Goal: Book appointment/travel/reservation

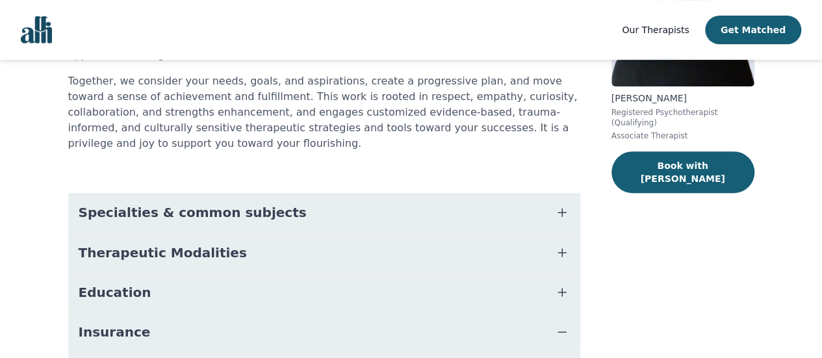
scroll to position [51, 0]
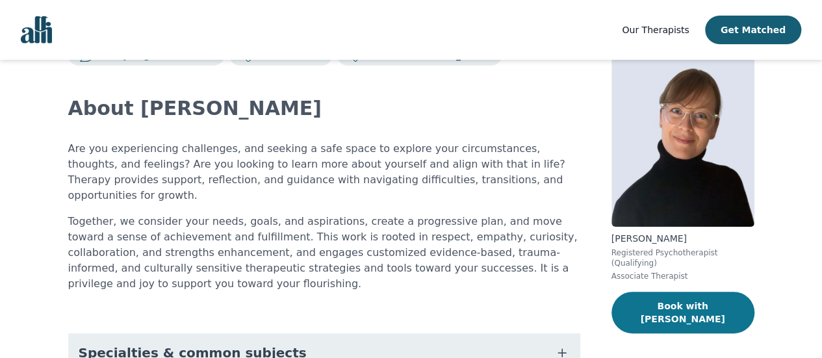
click at [691, 300] on button "Book with Angela" at bounding box center [682, 313] width 143 height 42
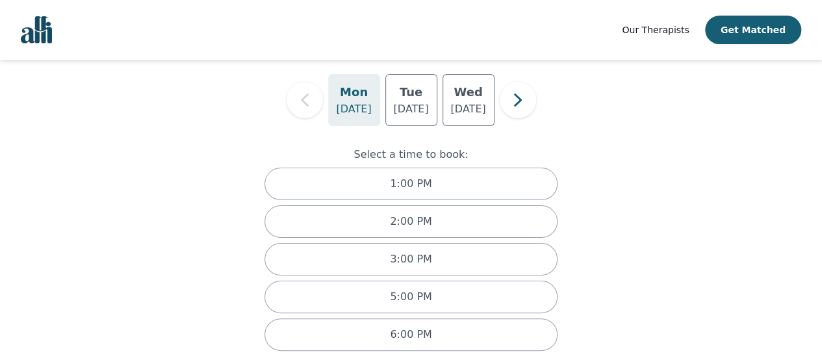
scroll to position [111, 0]
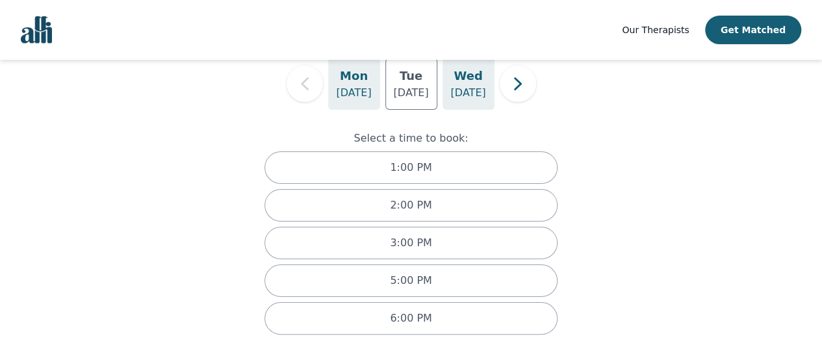
click at [460, 99] on p "Aug 27" at bounding box center [467, 93] width 35 height 16
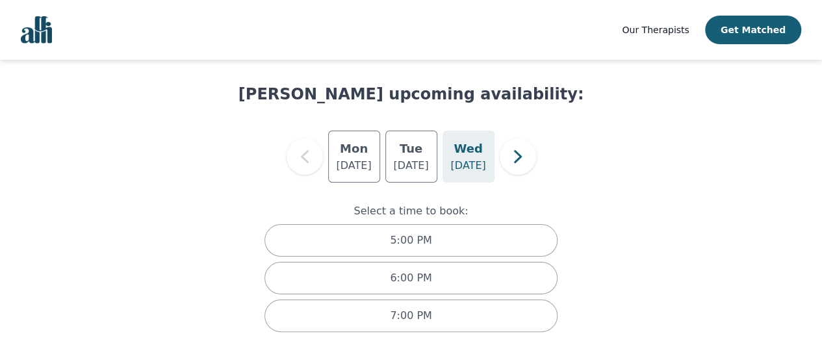
scroll to position [36, 0]
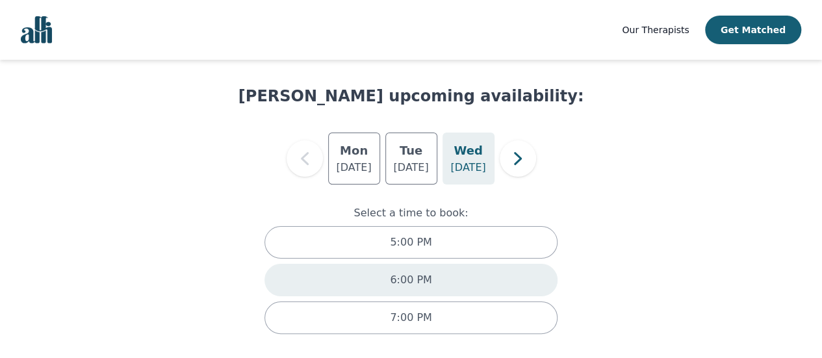
click at [434, 271] on div "6:00 PM" at bounding box center [411, 280] width 294 height 32
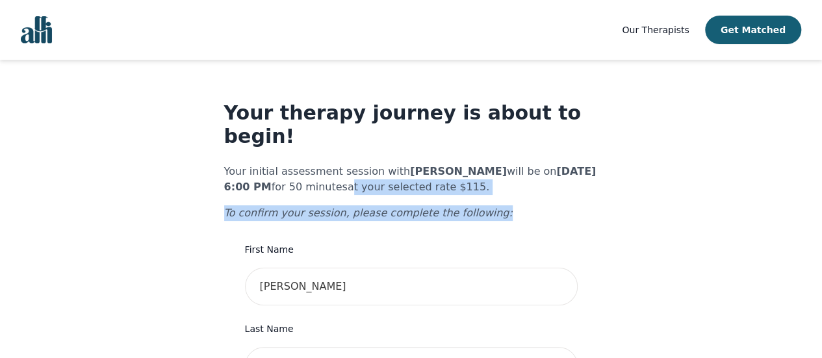
drag, startPoint x: 328, startPoint y: 164, endPoint x: 545, endPoint y: 177, distance: 217.4
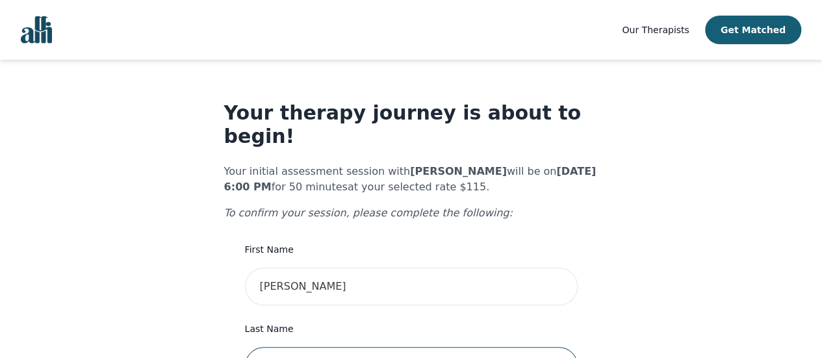
type input "Miliauskas"
type input "4165596631"
type input "76 Kenilworth Ave S"
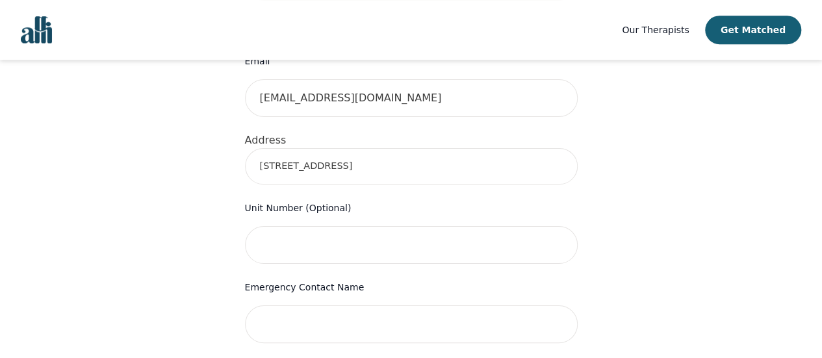
scroll to position [455, 0]
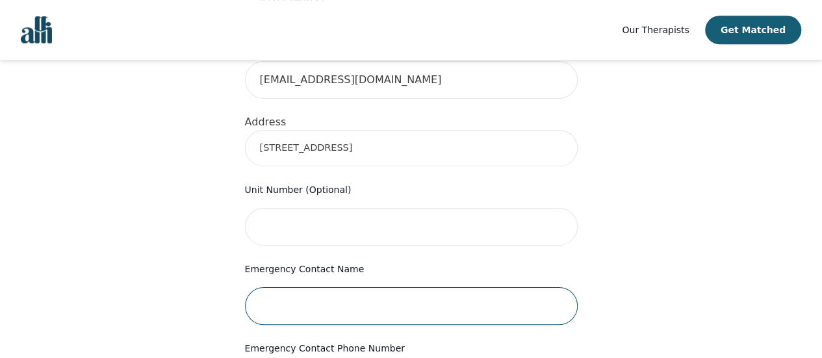
click at [422, 287] on input "text" at bounding box center [411, 306] width 333 height 38
type input "Catherine Miliauskas"
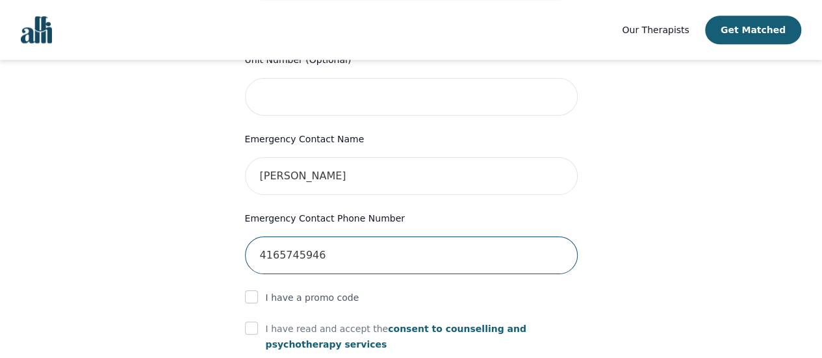
scroll to position [650, 0]
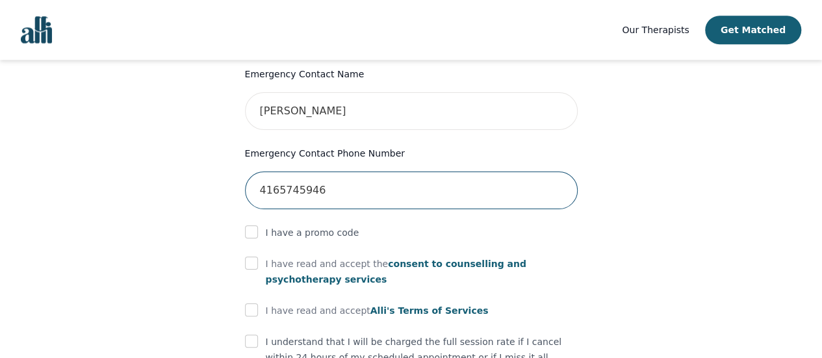
type input "4165745946"
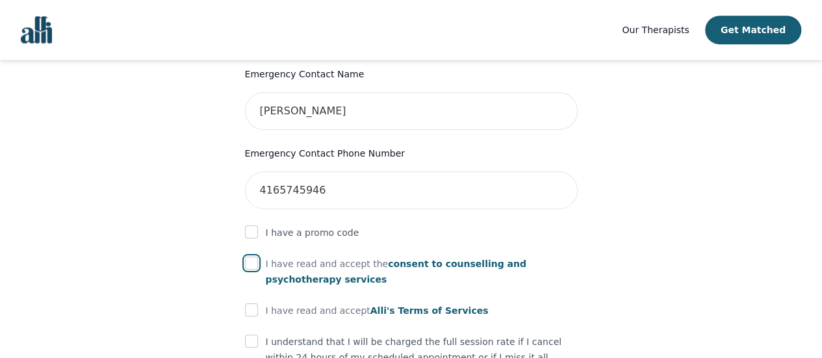
click at [248, 257] on input "checkbox" at bounding box center [251, 263] width 13 height 13
checkbox input "true"
click at [251, 303] on input "checkbox" at bounding box center [251, 309] width 13 height 13
checkbox input "true"
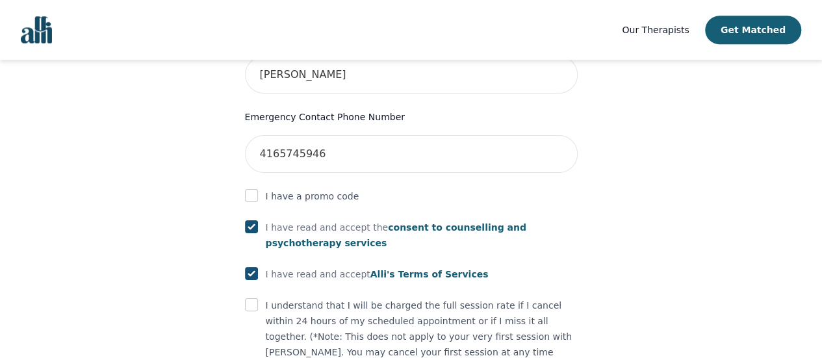
scroll to position [715, 0]
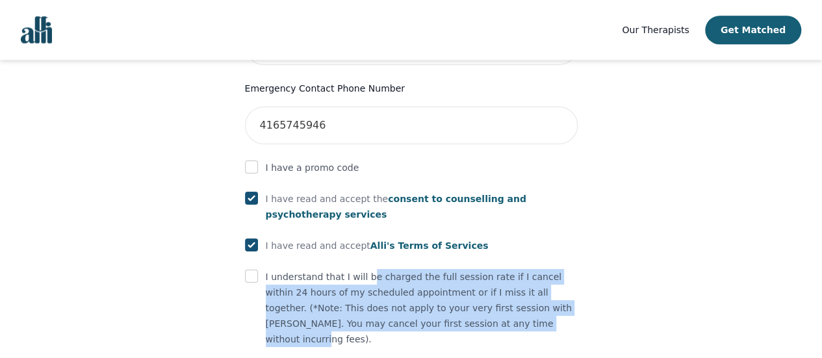
drag, startPoint x: 416, startPoint y: 251, endPoint x: 511, endPoint y: 304, distance: 109.1
click at [509, 303] on p "I understand that I will be charged the full session rate if I cancel within 24…" at bounding box center [422, 308] width 312 height 78
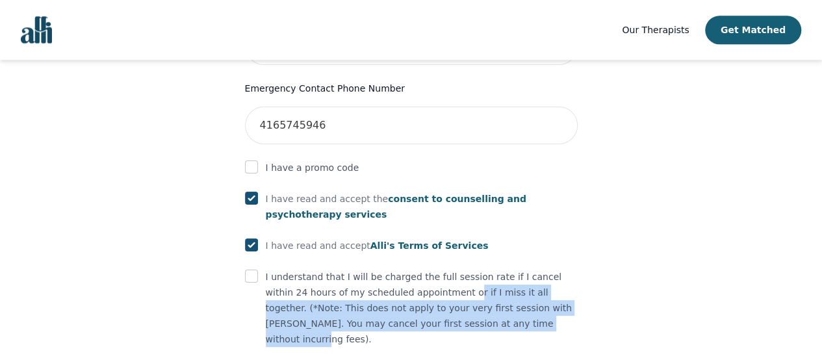
drag, startPoint x: 416, startPoint y: 269, endPoint x: 485, endPoint y: 297, distance: 74.9
click at [485, 297] on p "I understand that I will be charged the full session rate if I cancel within 24…" at bounding box center [422, 308] width 312 height 78
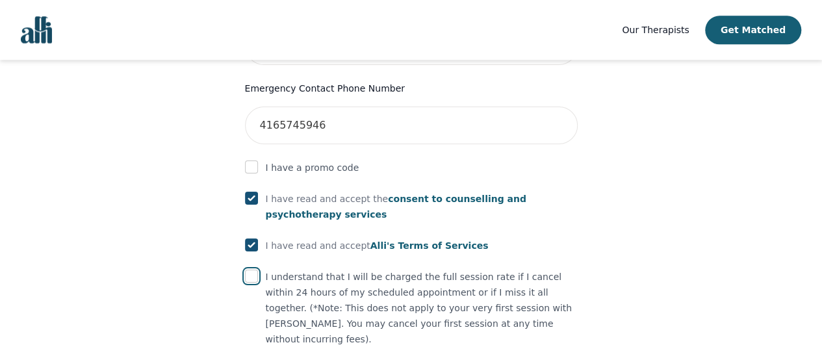
click at [253, 270] on input "checkbox" at bounding box center [251, 276] width 13 height 13
checkbox input "true"
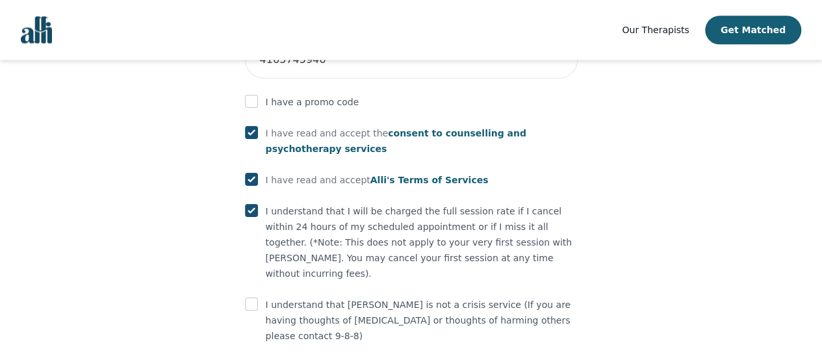
scroll to position [793, 0]
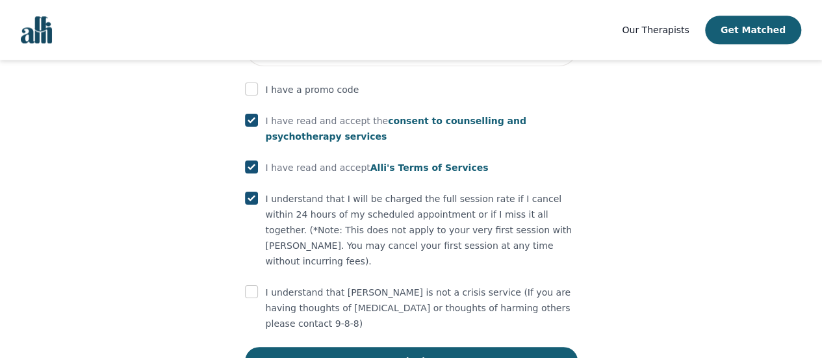
click at [260, 285] on div "I understand that Alli is not a crisis service (If you are having thoughts of s…" at bounding box center [411, 308] width 333 height 47
click at [255, 285] on input "checkbox" at bounding box center [251, 291] width 13 height 13
checkbox input "true"
click at [416, 347] on button "Submit" at bounding box center [411, 361] width 333 height 29
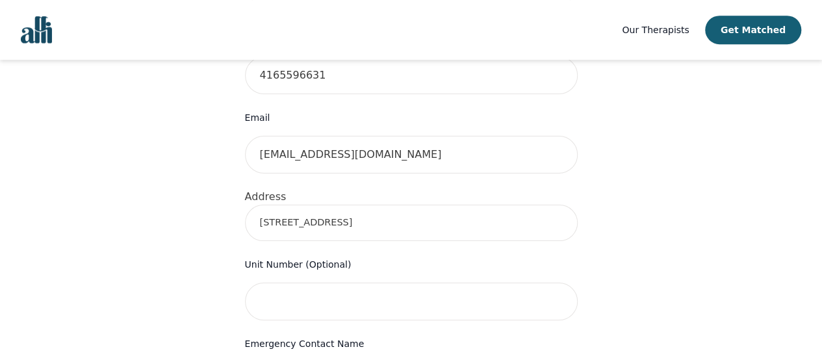
scroll to position [257, 0]
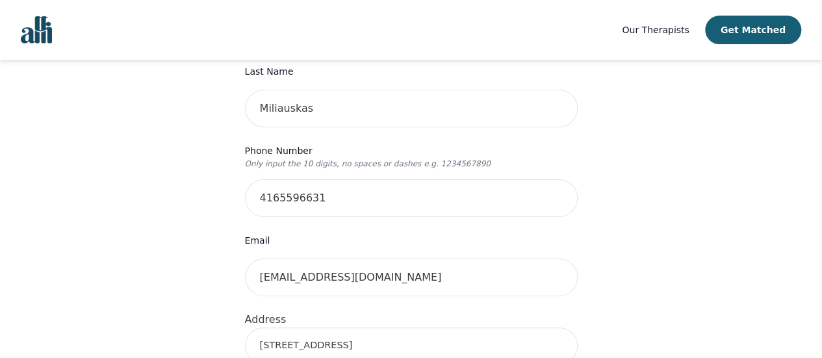
click at [496, 327] on input "76 Kenilworth Ave S" at bounding box center [411, 345] width 333 height 36
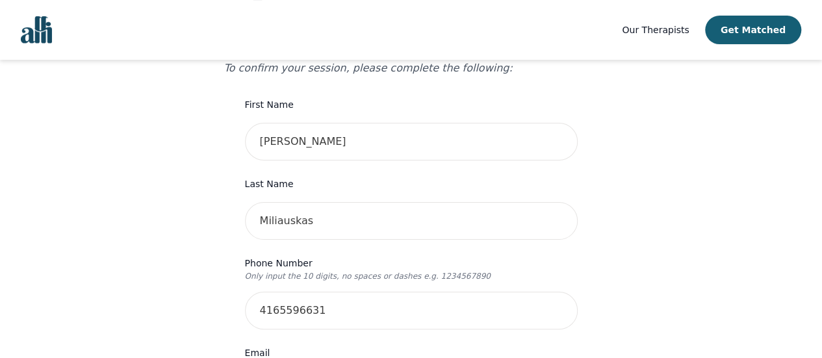
scroll to position [62, 0]
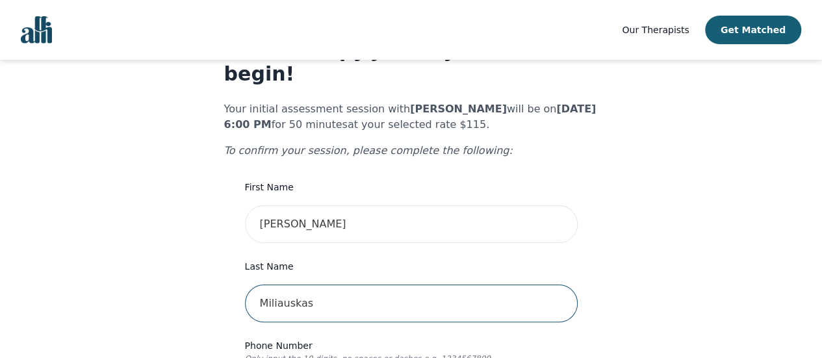
click at [529, 285] on input "Miliauskas" at bounding box center [411, 304] width 333 height 38
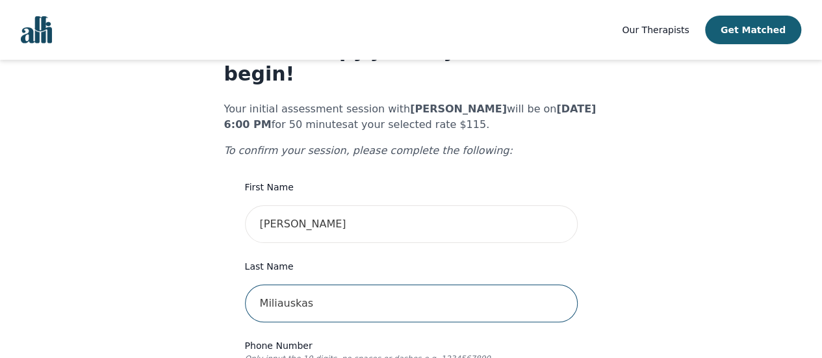
click at [451, 285] on input "Miliauskas" at bounding box center [411, 304] width 333 height 38
type input "Miliauskas"
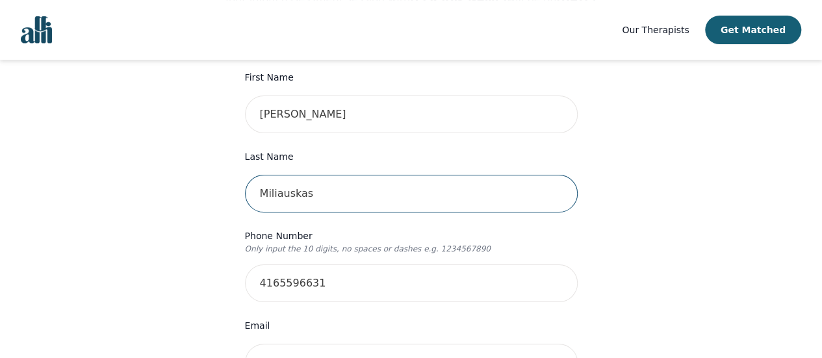
scroll to position [192, 0]
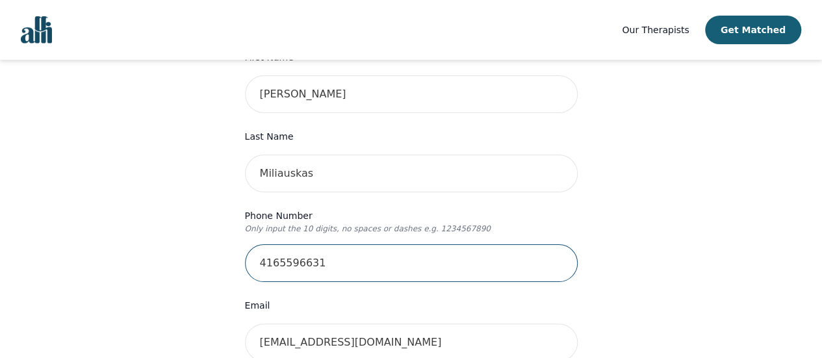
drag, startPoint x: 440, startPoint y: 233, endPoint x: 452, endPoint y: 236, distance: 12.8
click at [440, 244] on input "4165596631" at bounding box center [411, 263] width 333 height 38
type input "4165596631"
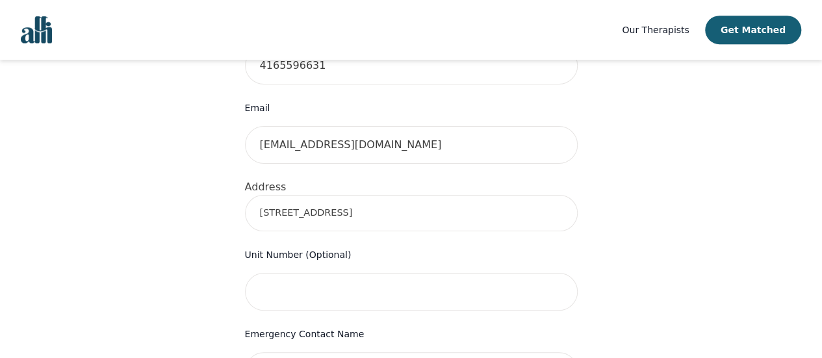
scroll to position [452, 0]
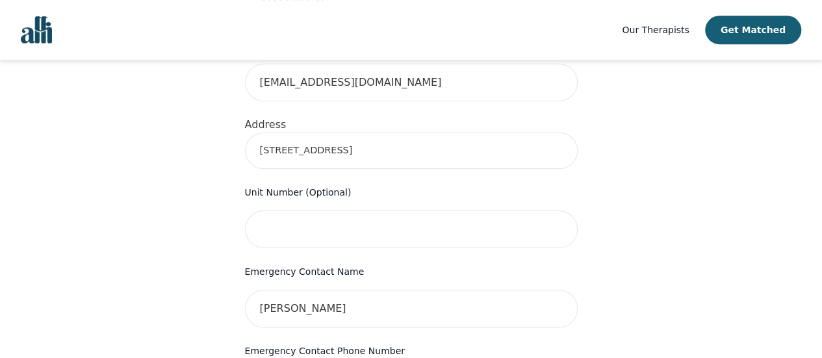
click at [400, 133] on input "76 Kenilworth Ave S" at bounding box center [411, 151] width 333 height 36
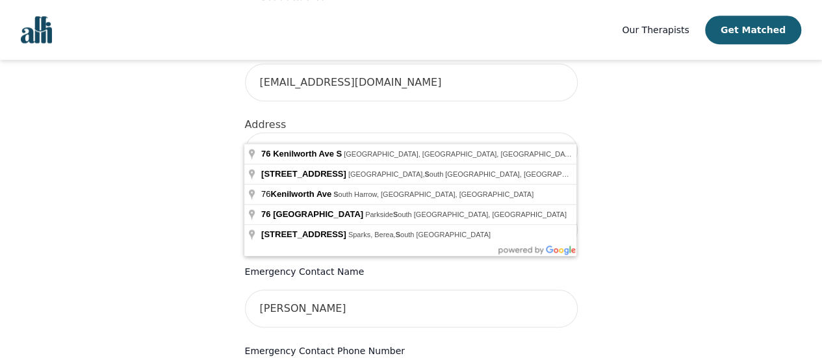
type input "76 Kenilworth Ave S, Hamilton, ON L8K 2S9, Canada"
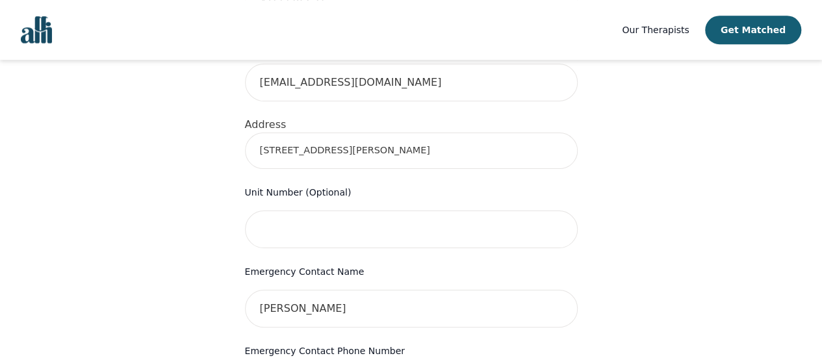
click at [610, 164] on div "Your therapy journey is about to begin! Your initial assessment session with An…" at bounding box center [411, 208] width 791 height 1200
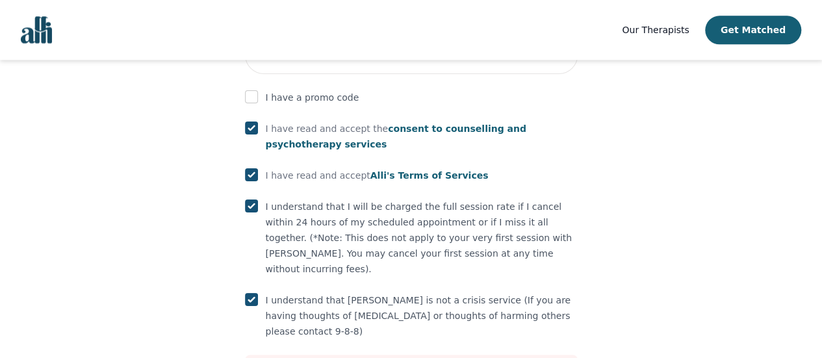
scroll to position [842, 0]
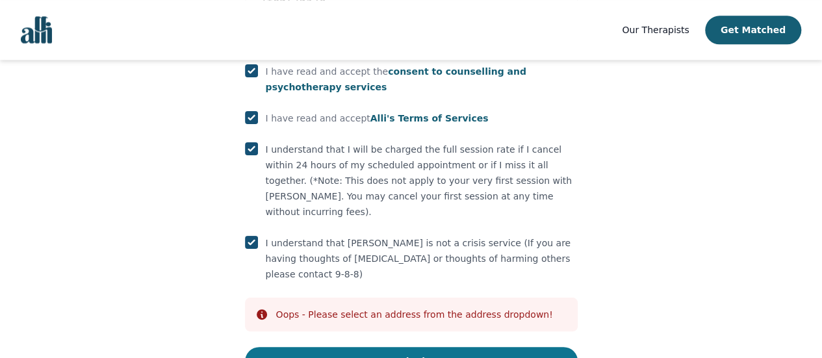
click at [463, 347] on button "Submit" at bounding box center [411, 361] width 333 height 29
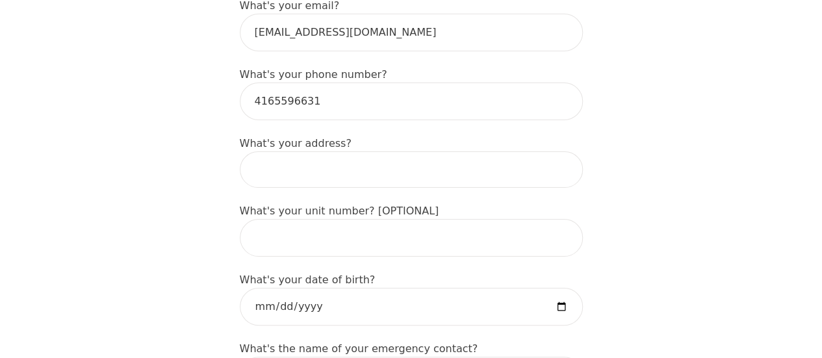
scroll to position [455, 0]
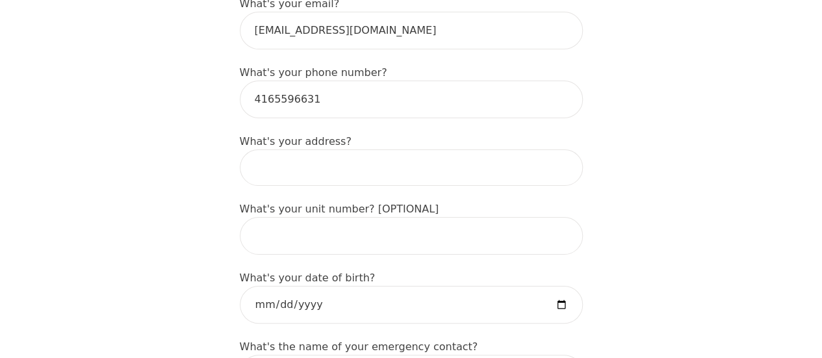
click at [334, 149] on input at bounding box center [411, 167] width 343 height 36
type input "[STREET_ADDRESS]"
type input "Andrea"
click at [382, 149] on input "76 Kenilworth Ave S" at bounding box center [411, 167] width 343 height 36
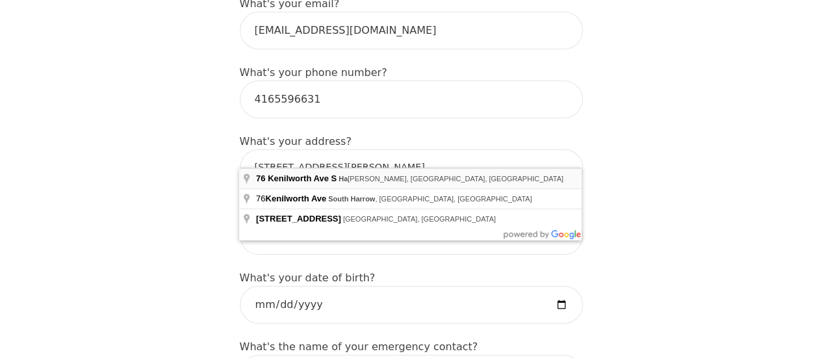
type input "76 Kenilworth Ave S, Hamilton, ON L8K 2S9, Canada"
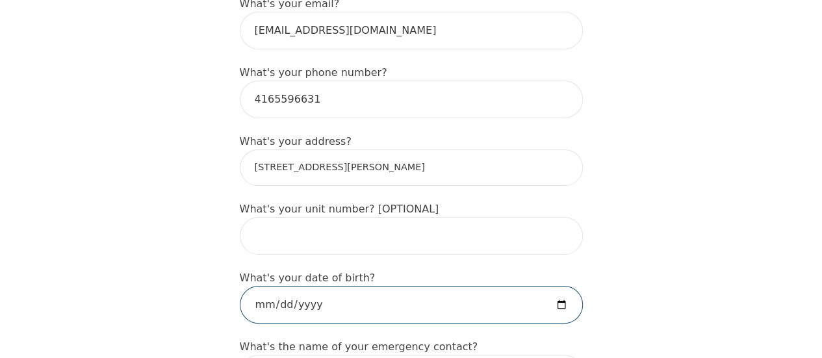
click at [558, 288] on input "date" at bounding box center [411, 305] width 343 height 38
type input "1983-04-25"
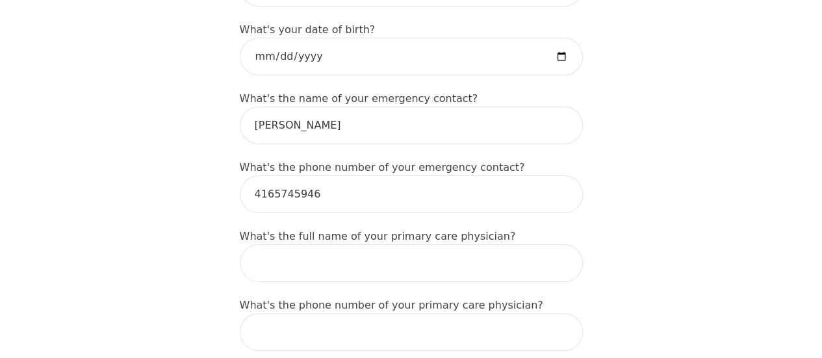
scroll to position [780, 0]
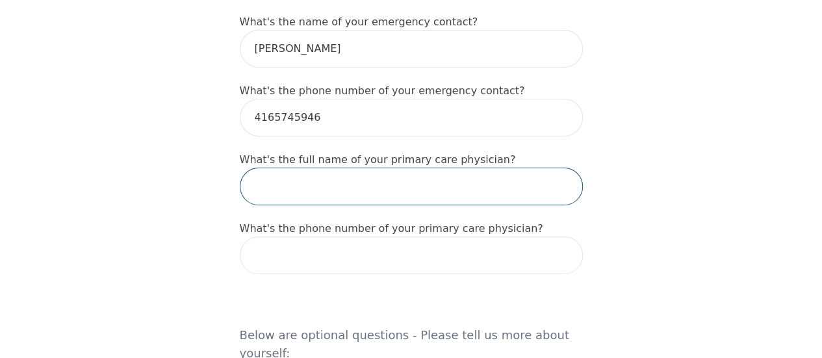
click at [506, 170] on input "text" at bounding box center [411, 187] width 343 height 38
paste input "Iyoha, Andrias"
drag, startPoint x: 321, startPoint y: 165, endPoint x: 285, endPoint y: 164, distance: 36.4
click at [285, 168] on input "Iyoha, Andrias" at bounding box center [411, 187] width 343 height 38
click at [251, 168] on input "Iyoha," at bounding box center [411, 187] width 343 height 38
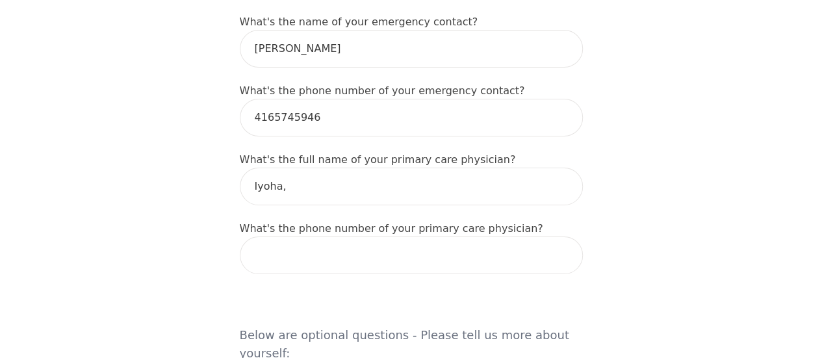
drag, startPoint x: 251, startPoint y: 163, endPoint x: 246, endPoint y: 174, distance: 12.2
click at [238, 177] on div "Intake Assessment for Andrea Miliauskas Part 1 of 2: Tell Us About Yourself Ple…" at bounding box center [411, 252] width 374 height 1961
click at [248, 168] on input "Iyoha," at bounding box center [411, 187] width 343 height 38
paste input "Andrias"
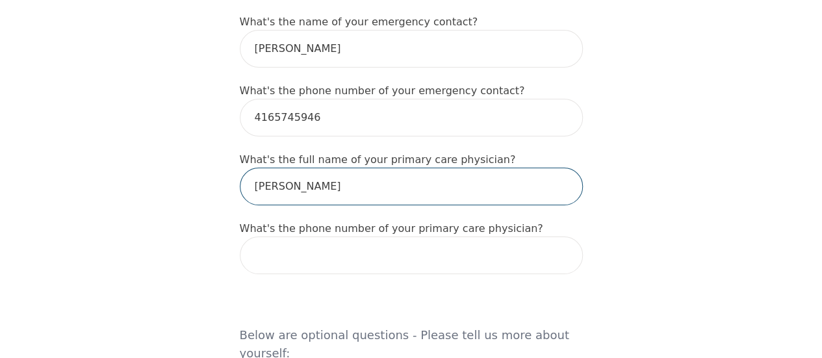
type input "Andrias Iyoha"
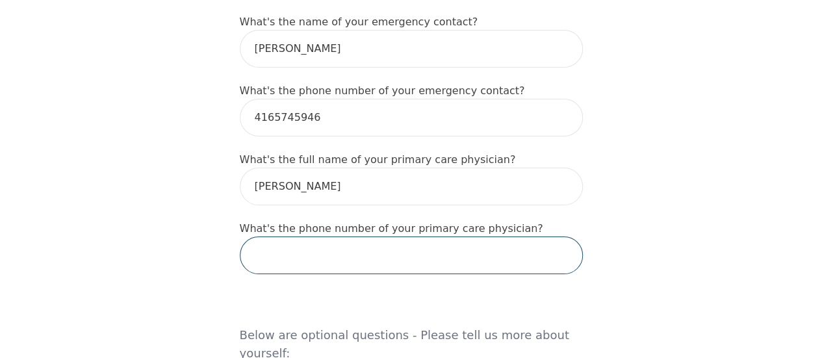
click at [352, 237] on input "tel" at bounding box center [411, 256] width 343 height 38
type input "2897644178"
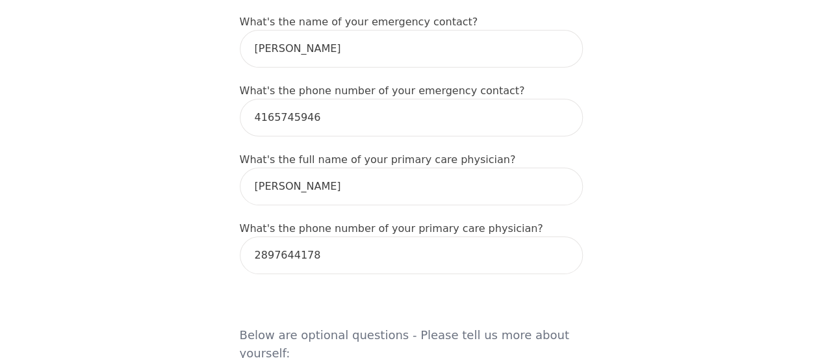
click at [765, 194] on div "Intake Assessment for Andrea Miliauskas Part 1 of 2: Tell Us About Yourself Ple…" at bounding box center [411, 252] width 822 height 1961
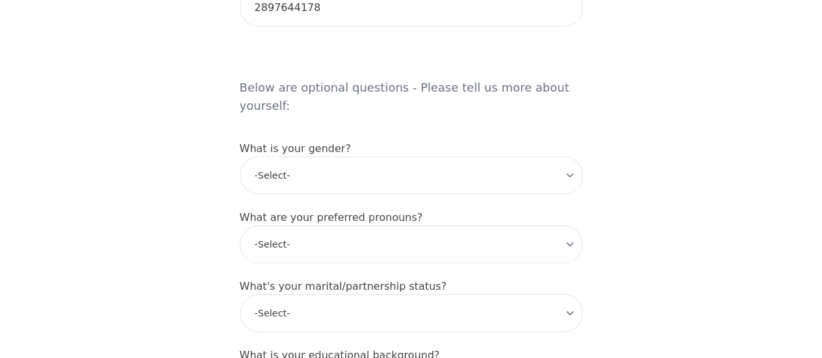
scroll to position [1040, 0]
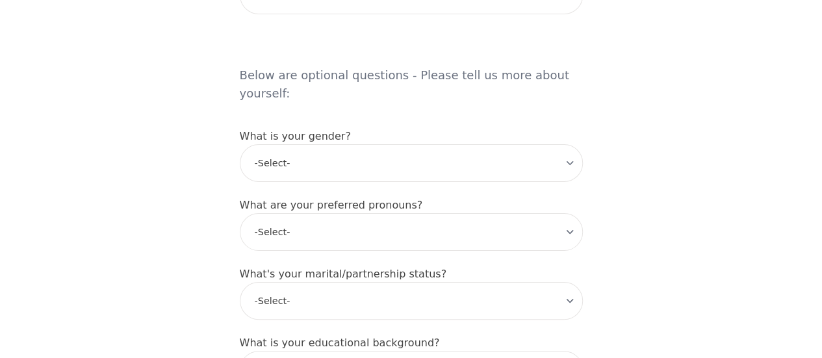
click at [490, 129] on div "What is your gender? -Select- male female non-binary transgender intersex prefe…" at bounding box center [411, 155] width 343 height 53
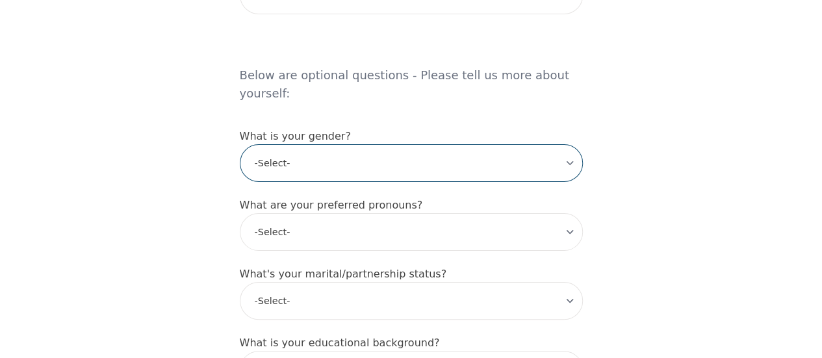
click at [490, 144] on select "-Select- male female non-binary transgender intersex prefer_not_to_say" at bounding box center [411, 163] width 343 height 38
select select "female"
click at [240, 144] on select "-Select- male female non-binary transgender intersex prefer_not_to_say" at bounding box center [411, 163] width 343 height 38
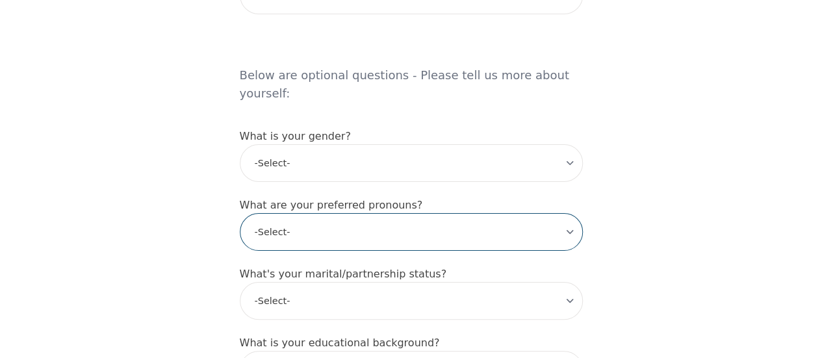
click at [455, 213] on select "-Select- he/him she/her they/them ze/zir xe/xem ey/em ve/ver tey/ter e/e per/pe…" at bounding box center [411, 232] width 343 height 38
select select "she/her"
click at [240, 213] on select "-Select- he/him she/her they/them ze/zir xe/xem ey/em ve/ver tey/ter e/e per/pe…" at bounding box center [411, 232] width 343 height 38
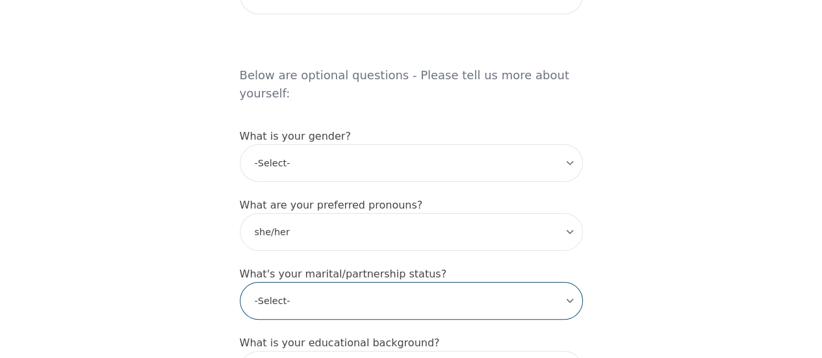
click at [410, 282] on select "-Select- Single Partnered Married Common Law Widowed Separated Divorced" at bounding box center [411, 301] width 343 height 38
select select "Single"
click at [240, 282] on select "-Select- Single Partnered Married Common Law Widowed Separated Divorced" at bounding box center [411, 301] width 343 height 38
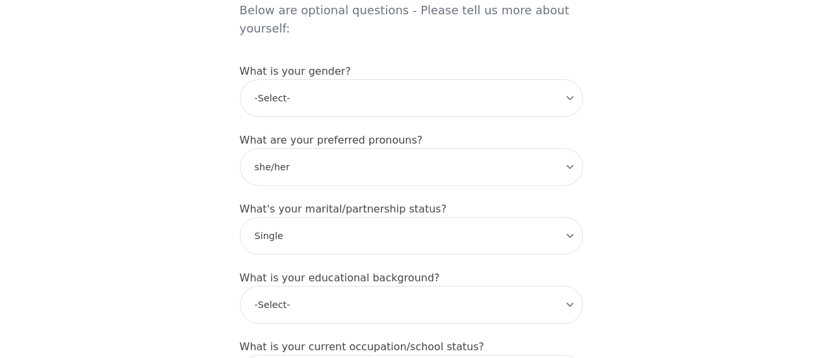
scroll to position [1170, 0]
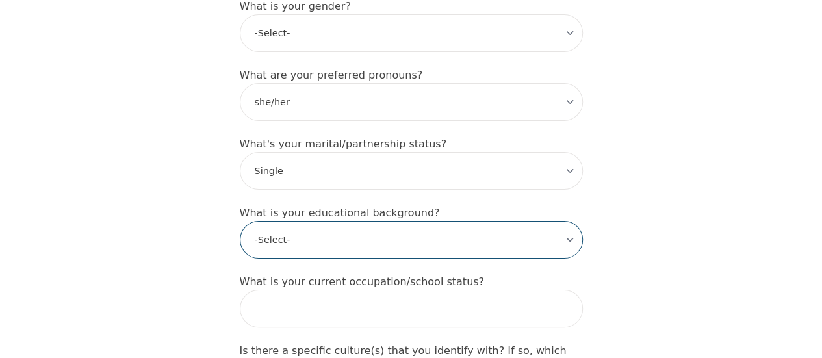
click at [554, 221] on select "-Select- Less than high school High school Associate degree Bachelor degree Mas…" at bounding box center [411, 240] width 343 height 38
select select "Associate degree"
click at [240, 221] on select "-Select- Less than high school High school Associate degree Bachelor degree Mas…" at bounding box center [411, 240] width 343 height 38
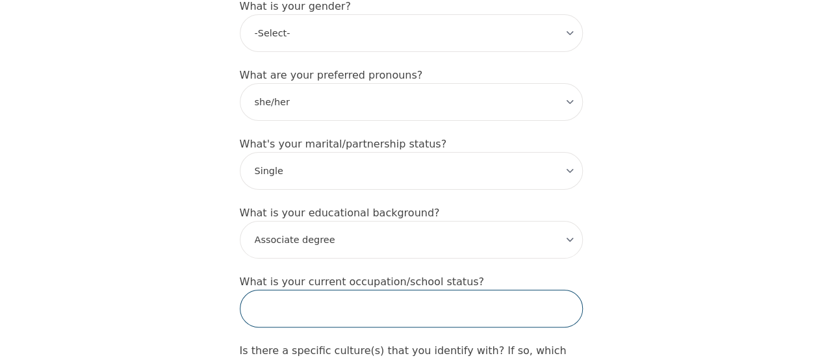
click at [533, 290] on input "text" at bounding box center [411, 309] width 343 height 38
type input "Advertising - Media"
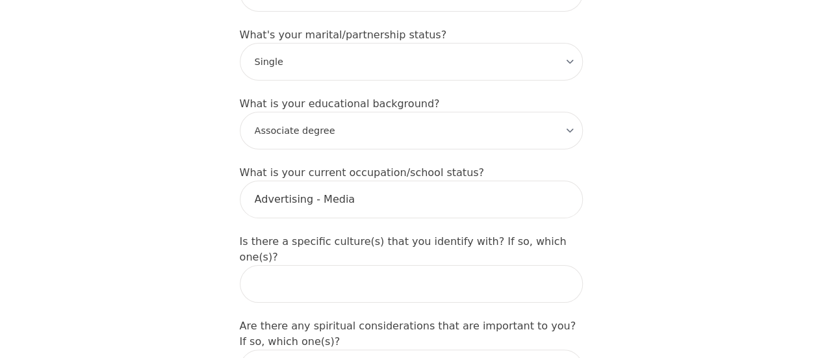
scroll to position [1300, 0]
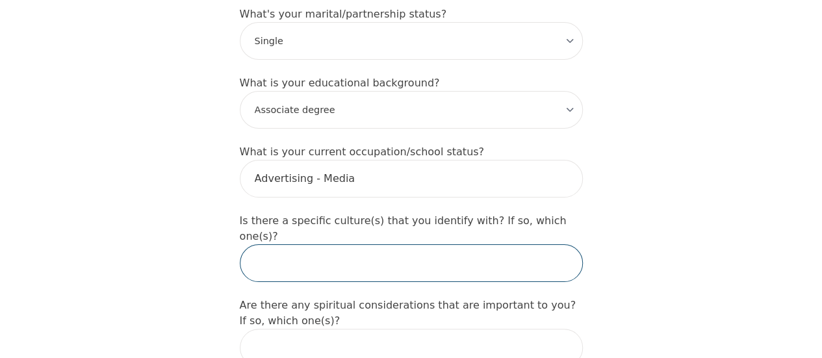
click at [504, 244] on input "text" at bounding box center [411, 263] width 343 height 38
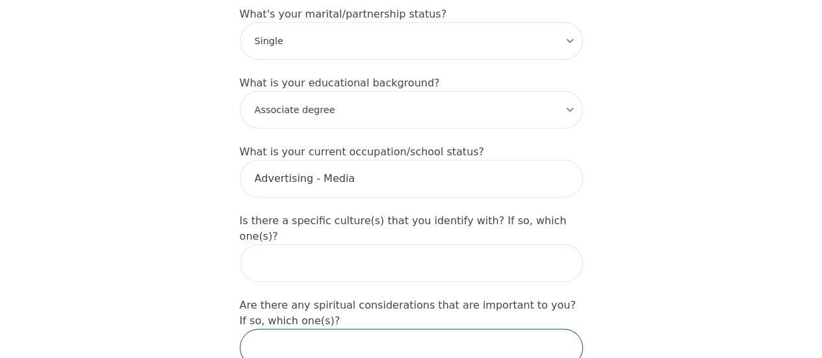
click at [498, 329] on input "text" at bounding box center [411, 348] width 343 height 38
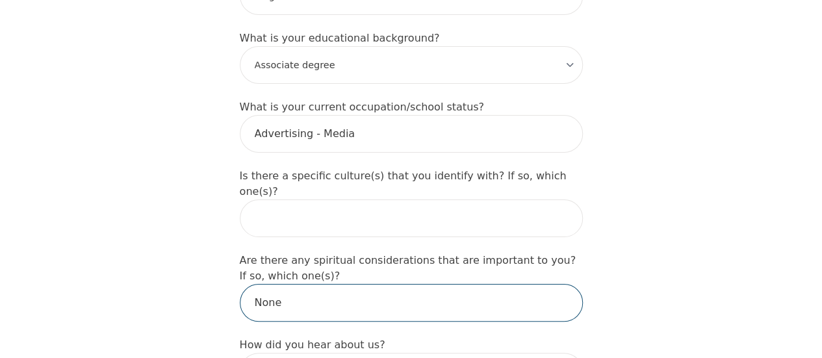
scroll to position [1365, 0]
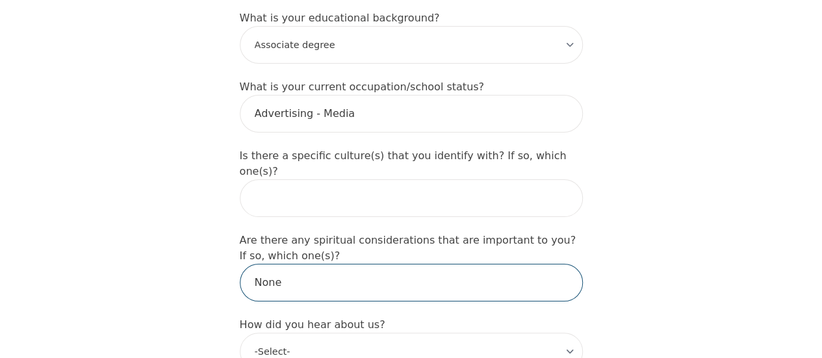
type input "None"
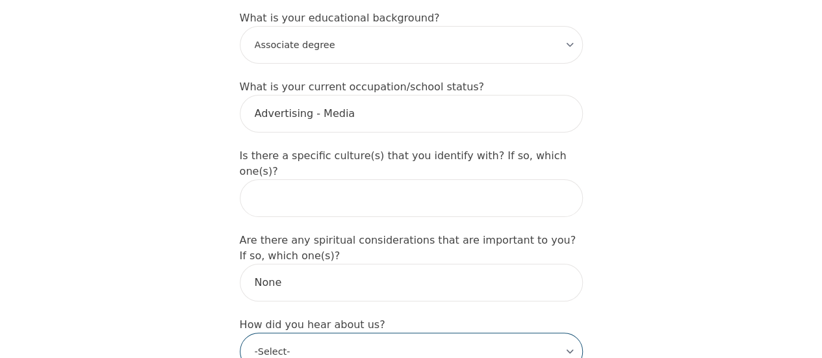
click at [520, 333] on select "-Select- Physician/Specialist Friend Facebook Instagram Google Search Google Ad…" at bounding box center [411, 352] width 343 height 38
select select "Friend"
click at [240, 333] on select "-Select- Physician/Specialist Friend Facebook Instagram Google Search Google Ad…" at bounding box center [411, 352] width 343 height 38
drag, startPoint x: 598, startPoint y: 235, endPoint x: 584, endPoint y: 233, distance: 14.4
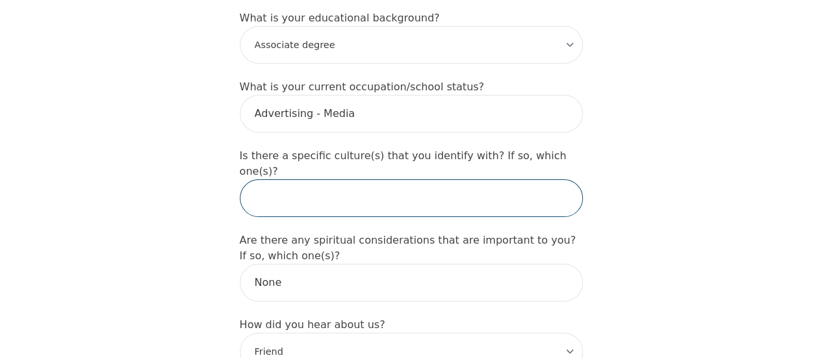
click at [464, 179] on input "text" at bounding box center [411, 198] width 343 height 38
type input "L"
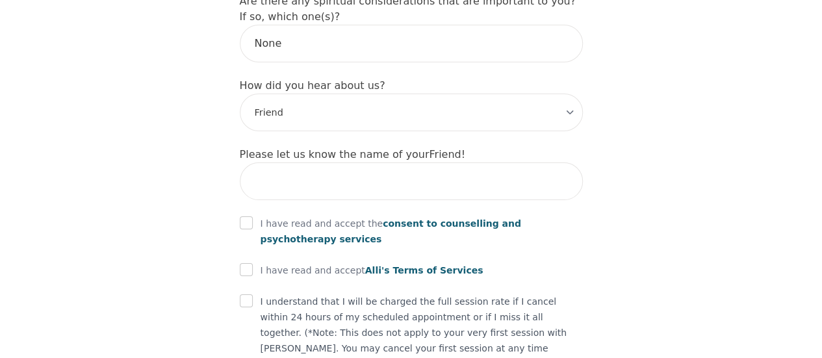
scroll to position [1624, 0]
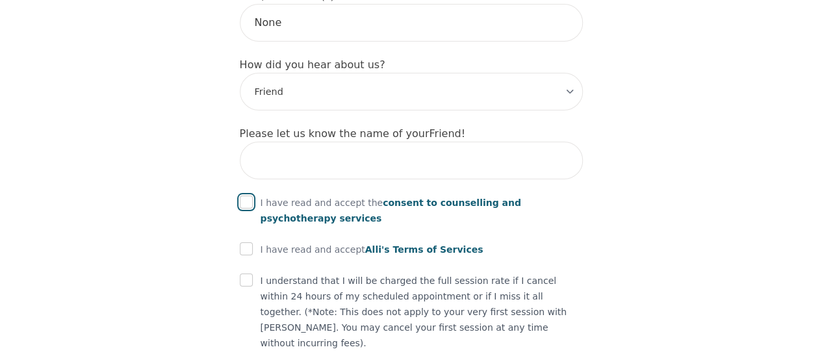
click at [245, 196] on input "checkbox" at bounding box center [246, 202] width 13 height 13
checkbox input "true"
click at [244, 242] on input "checkbox" at bounding box center [246, 248] width 13 height 13
checkbox input "true"
click at [245, 274] on input "checkbox" at bounding box center [246, 280] width 13 height 13
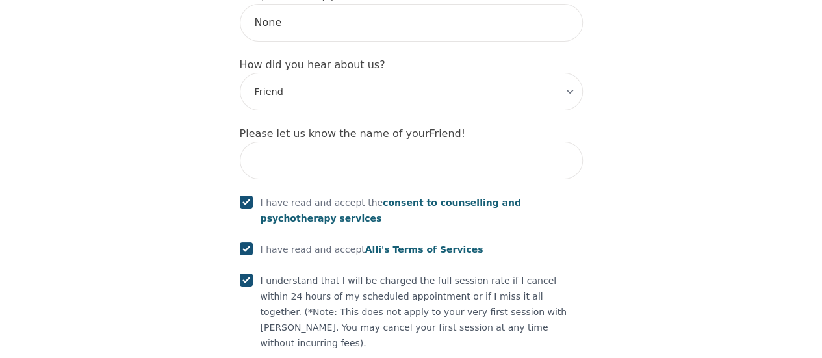
checkbox input "true"
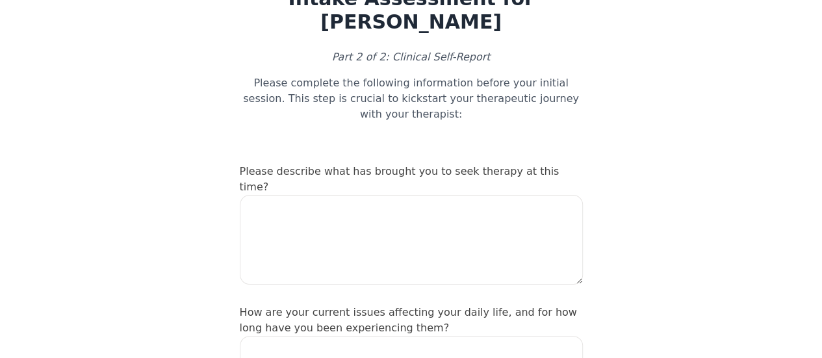
scroll to position [130, 0]
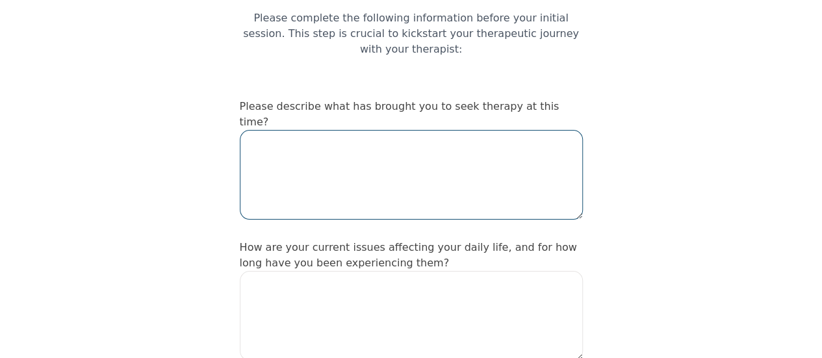
click at [541, 142] on textarea at bounding box center [411, 175] width 343 height 90
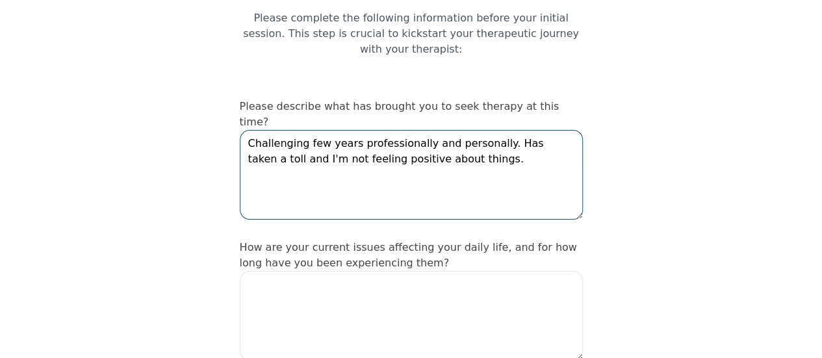
type textarea "Challenging few years professionally and personally. Has taken a toll and I'm n…"
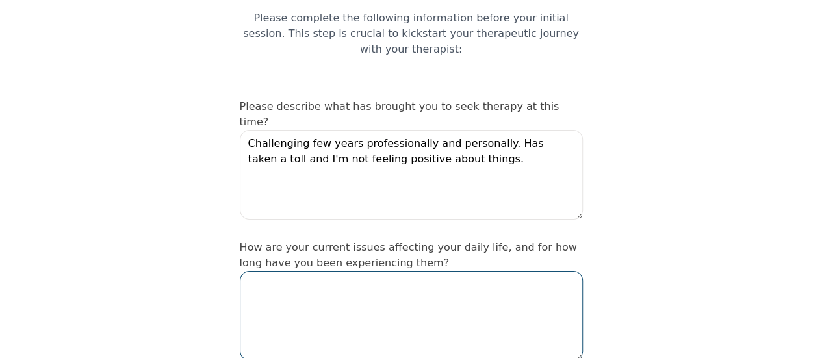
click at [530, 298] on textarea at bounding box center [411, 316] width 343 height 90
type textarea "Last few years"
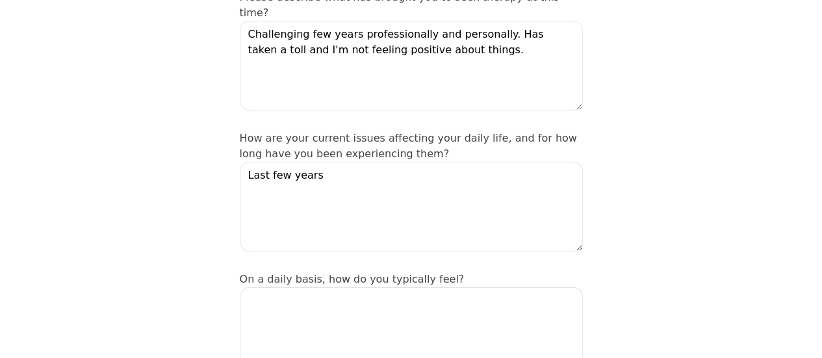
scroll to position [260, 0]
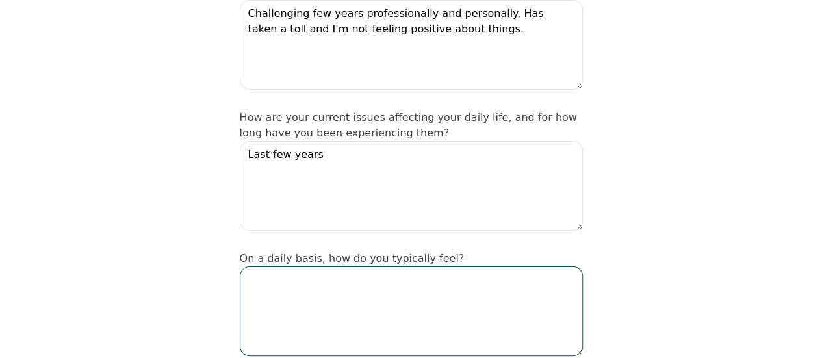
click at [548, 266] on textarea at bounding box center [411, 311] width 343 height 90
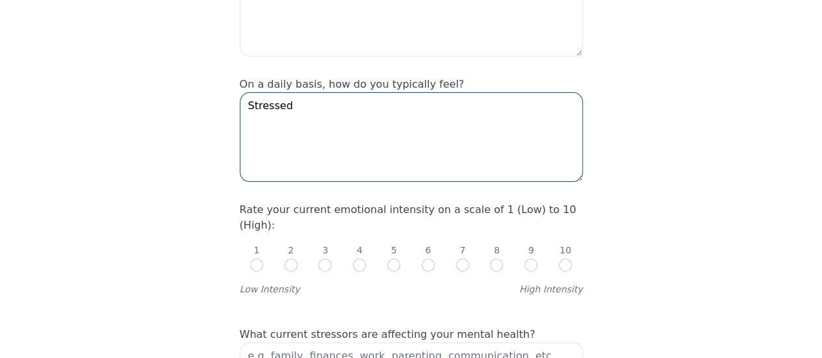
scroll to position [455, 0]
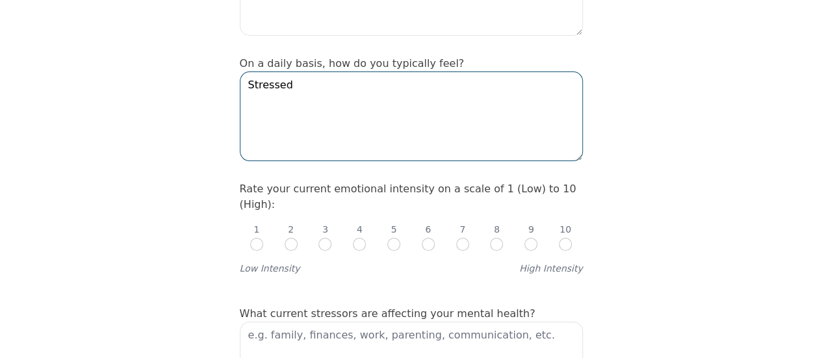
type textarea "Stressed"
click at [458, 238] on input "radio" at bounding box center [462, 244] width 13 height 13
radio input "true"
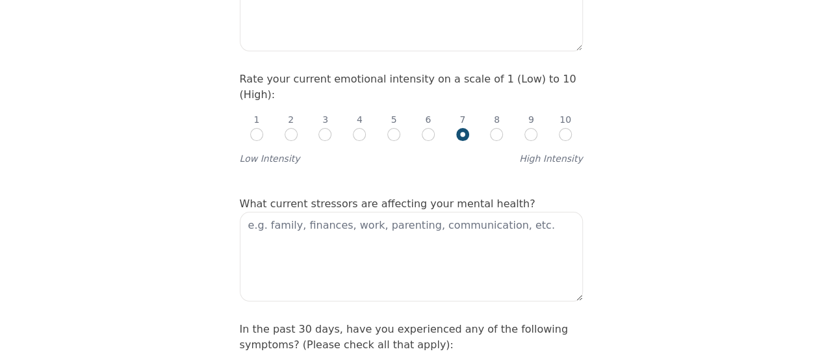
scroll to position [585, 0]
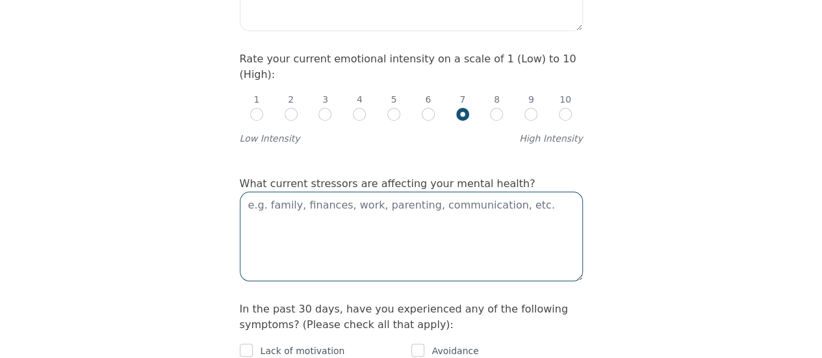
click at [490, 192] on textarea at bounding box center [411, 237] width 343 height 90
type textarea "Family, job, confidence, loss"
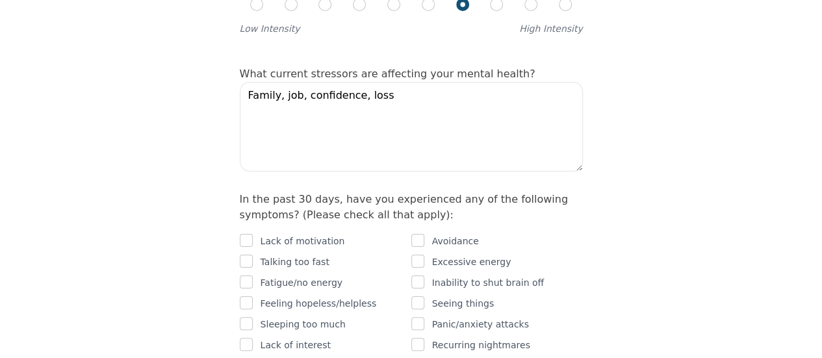
scroll to position [715, 0]
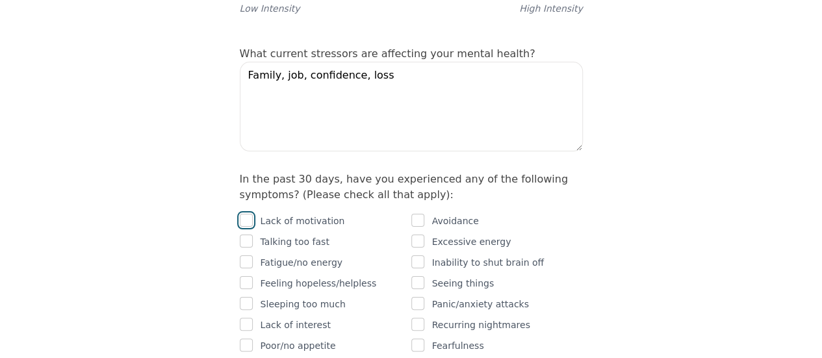
click at [240, 214] on input "checkbox" at bounding box center [246, 220] width 13 height 13
checkbox input "true"
click at [244, 255] on div at bounding box center [246, 263] width 13 height 16
click at [247, 255] on input "checkbox" at bounding box center [246, 261] width 13 height 13
checkbox input "true"
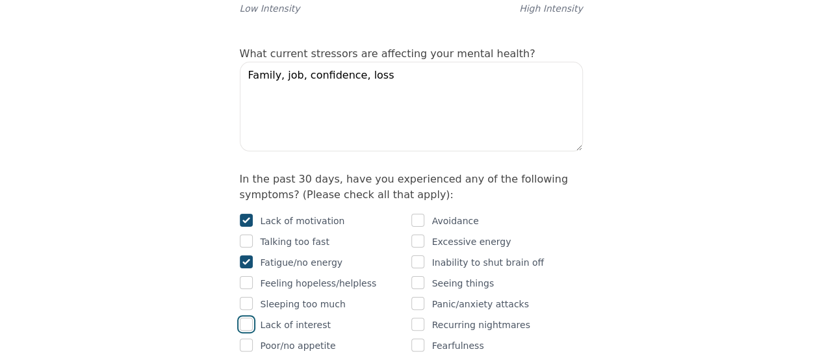
click at [246, 318] on input "checkbox" at bounding box center [246, 324] width 13 height 13
checkbox input "true"
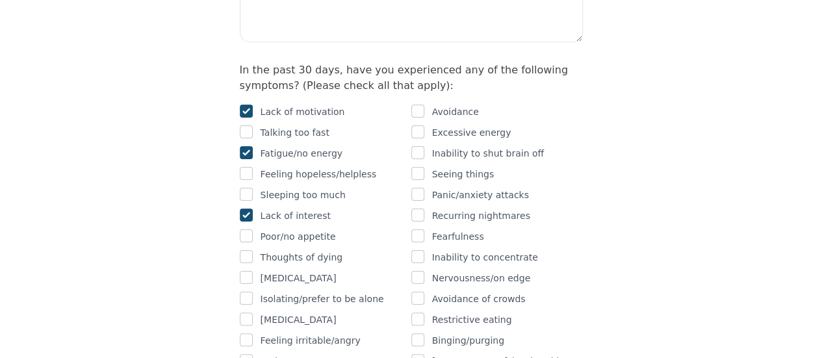
scroll to position [845, 0]
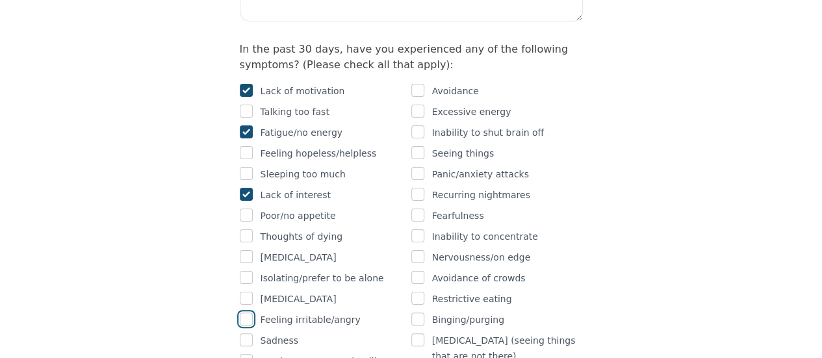
click at [250, 313] on input "checkbox" at bounding box center [246, 319] width 13 height 13
checkbox input "true"
click at [421, 84] on input "checkbox" at bounding box center [417, 90] width 13 height 13
checkbox input "true"
click at [421, 125] on input "checkbox" at bounding box center [417, 131] width 13 height 13
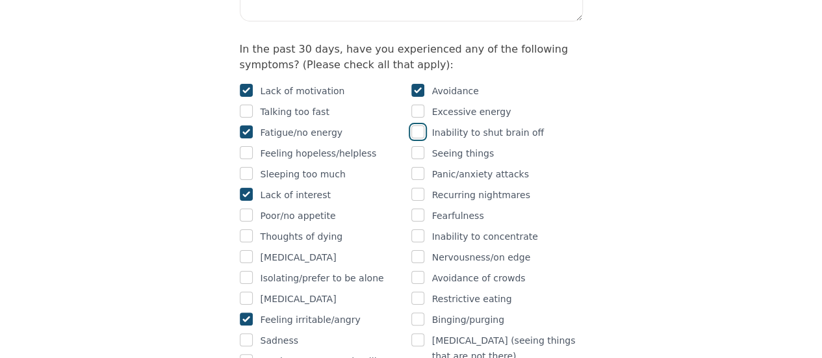
checkbox input "true"
click at [413, 229] on input "checkbox" at bounding box center [417, 235] width 13 height 13
checkbox input "true"
click at [425, 270] on div "Avoidance of crowds" at bounding box center [497, 278] width 172 height 16
click at [420, 271] on input "checkbox" at bounding box center [417, 277] width 13 height 13
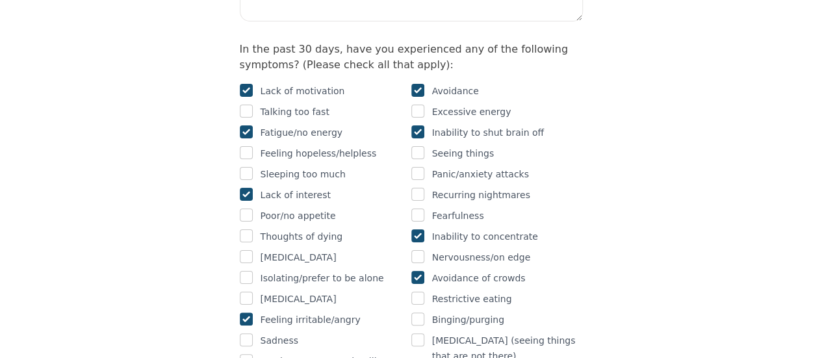
checkbox input "true"
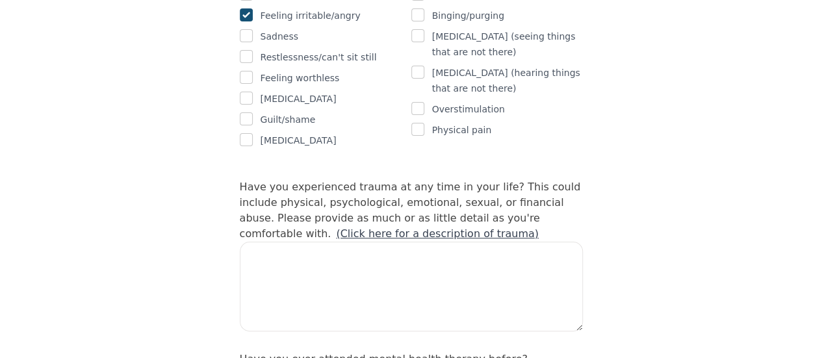
scroll to position [1170, 0]
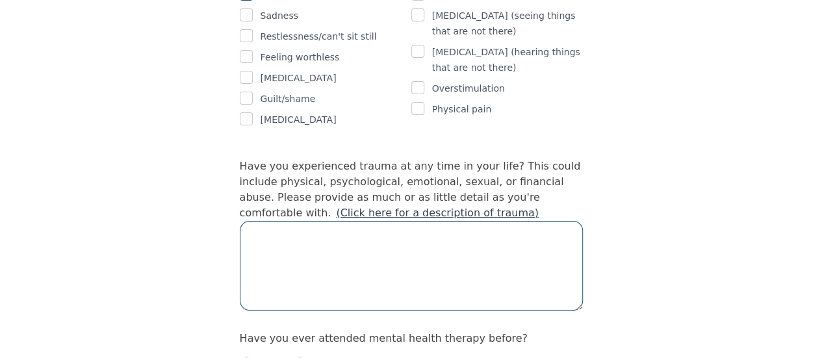
click at [480, 221] on textarea at bounding box center [411, 266] width 343 height 90
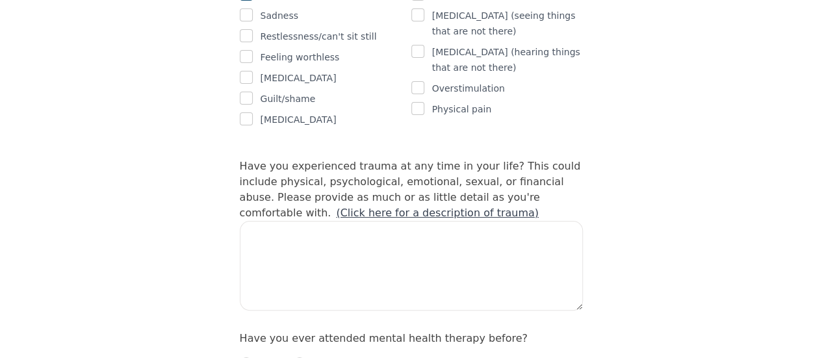
click at [539, 207] on link "(Click here for a description of trauma)" at bounding box center [437, 213] width 203 height 12
drag, startPoint x: 529, startPoint y: 100, endPoint x: 617, endPoint y: 114, distance: 88.8
click at [615, 114] on div "Intake Assessment for Andrea Miliauskas Part 2 of 2: Clinical Self-Report Pleas…" at bounding box center [411, 94] width 822 height 2424
click at [617, 114] on div "Intake Assessment for Andrea Miliauskas Part 2 of 2: Clinical Self-Report Pleas…" at bounding box center [411, 94] width 822 height 2424
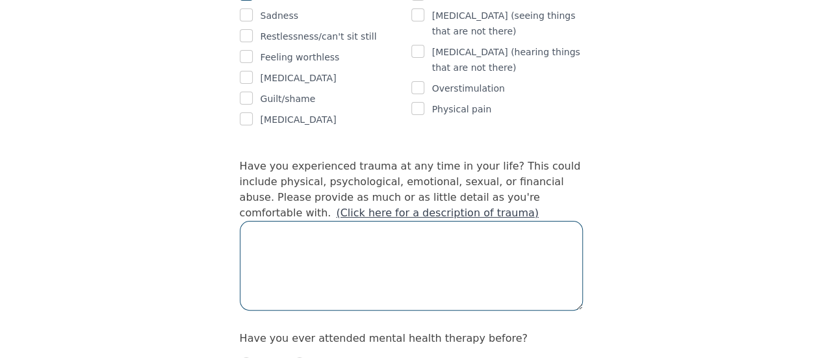
click at [472, 221] on textarea at bounding box center [411, 266] width 343 height 90
type textarea "Yes"
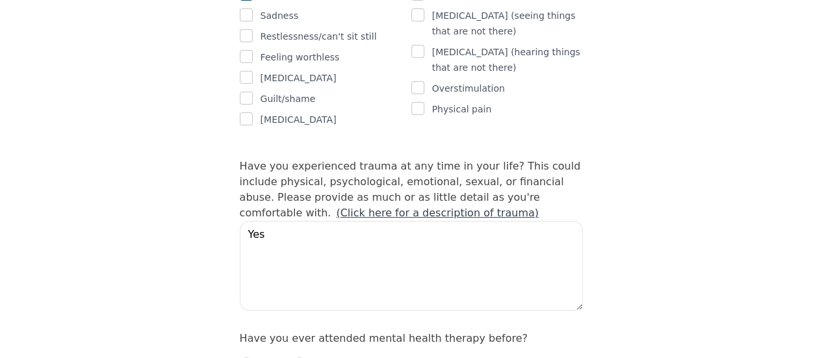
click at [251, 357] on div "Yes" at bounding box center [256, 365] width 33 height 16
click at [248, 357] on input "radio" at bounding box center [246, 363] width 13 height 13
radio input "true"
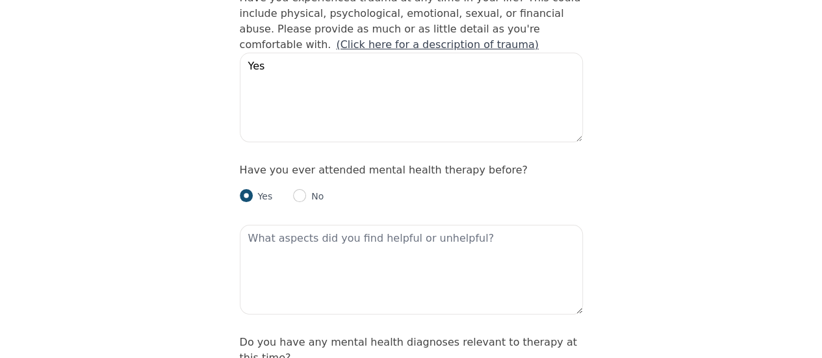
scroll to position [1365, 0]
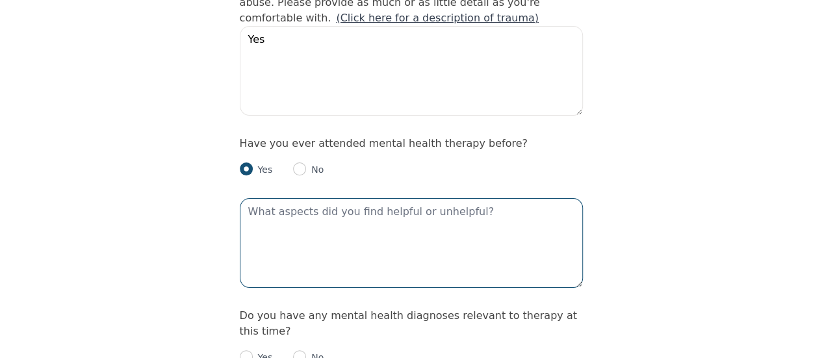
click at [483, 198] on textarea at bounding box center [411, 243] width 343 height 90
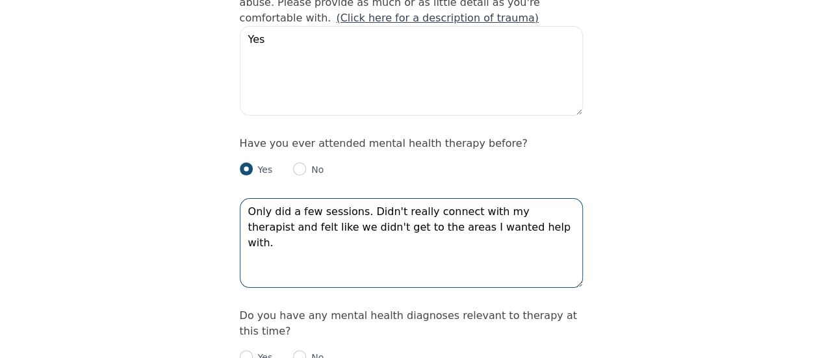
type textarea "Only did a few sessions. Didn't really connect with my therapist and felt like …"
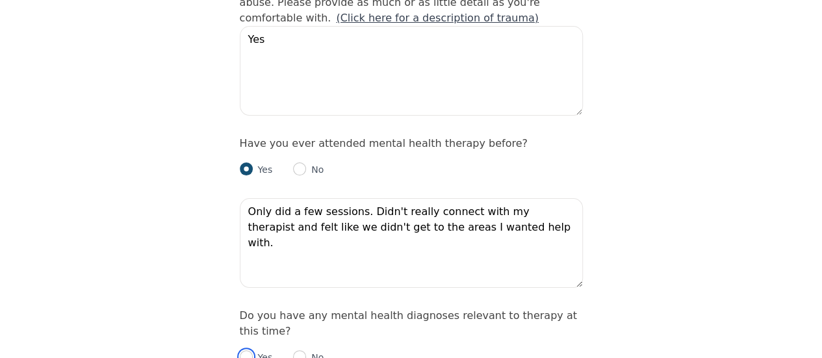
click at [250, 350] on input "radio" at bounding box center [246, 356] width 13 height 13
radio input "true"
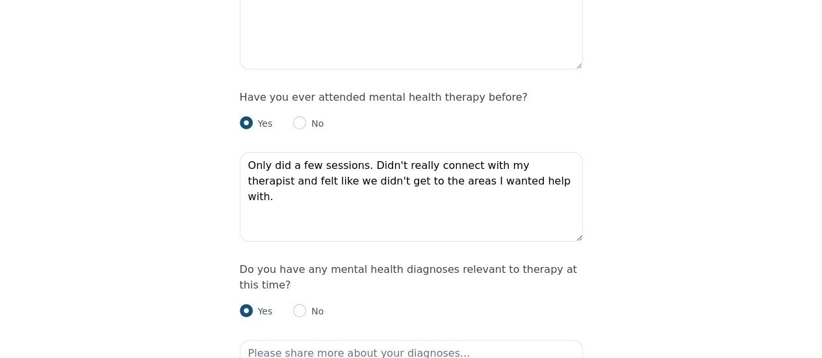
scroll to position [1430, 0]
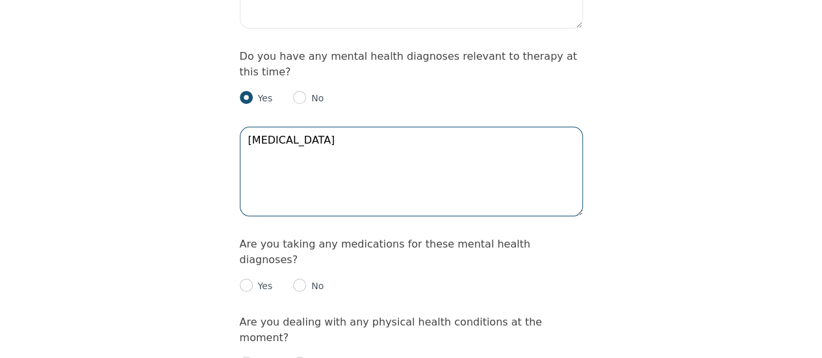
scroll to position [1624, 0]
type textarea "Depression"
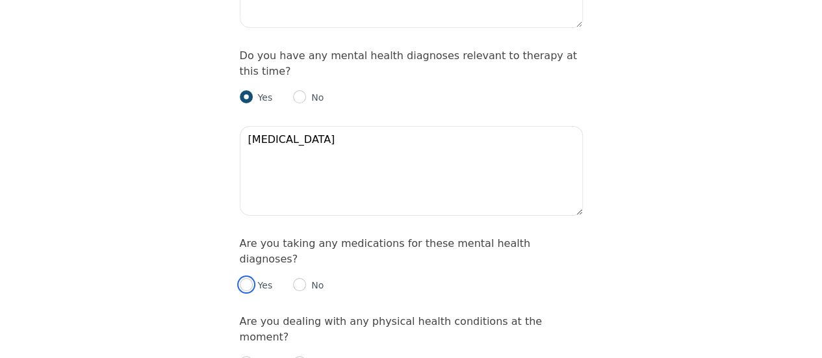
click at [250, 278] on input "radio" at bounding box center [246, 284] width 13 height 13
radio input "true"
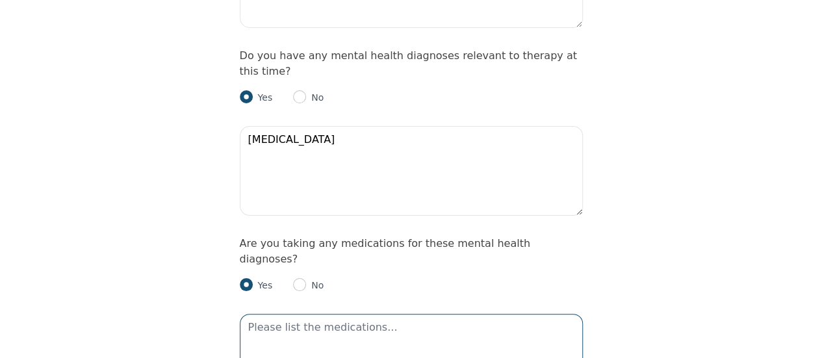
click at [444, 314] on textarea at bounding box center [411, 359] width 343 height 90
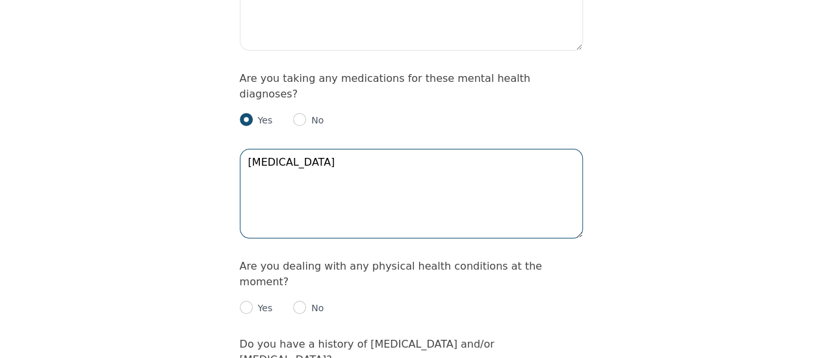
scroll to position [1819, 0]
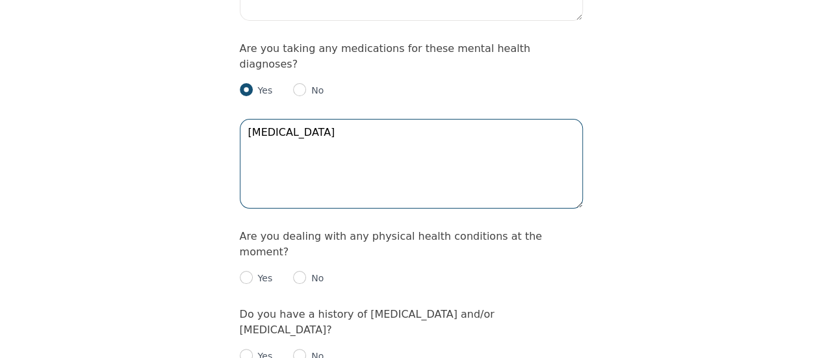
type textarea "Prozac"
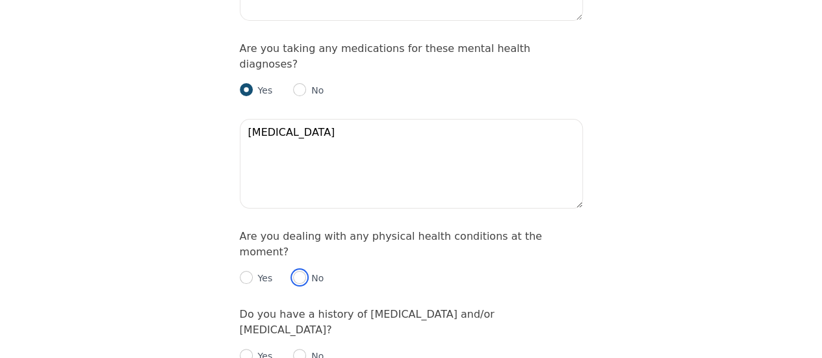
click at [301, 271] on input "radio" at bounding box center [299, 277] width 13 height 13
radio input "true"
drag, startPoint x: 291, startPoint y: 233, endPoint x: 301, endPoint y: 231, distance: 9.9
click at [293, 349] on input "radio" at bounding box center [299, 355] width 13 height 13
radio input "true"
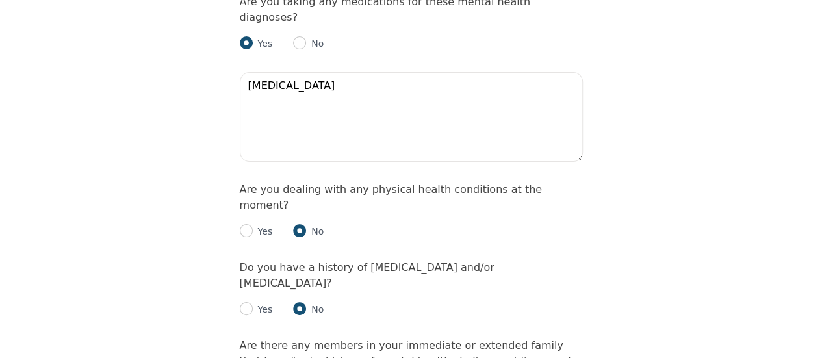
scroll to position [1884, 0]
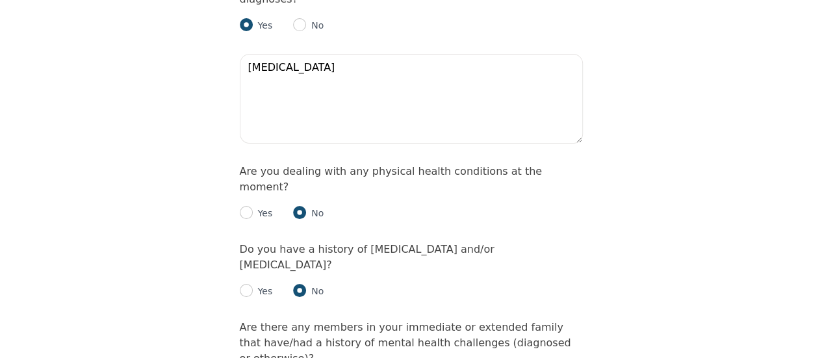
radio input "true"
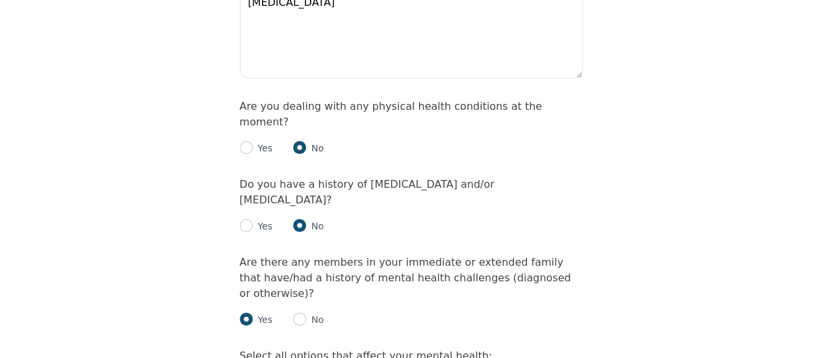
checkbox input "true"
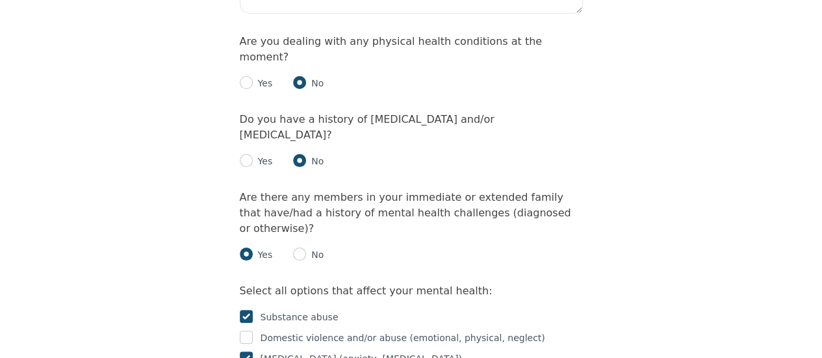
checkbox input "true"
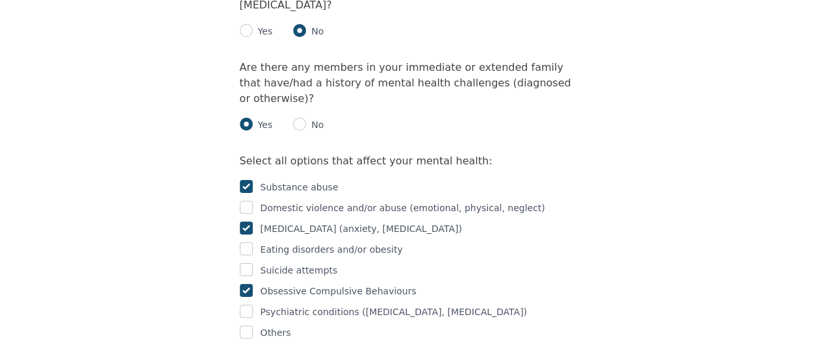
scroll to position [2209, 0]
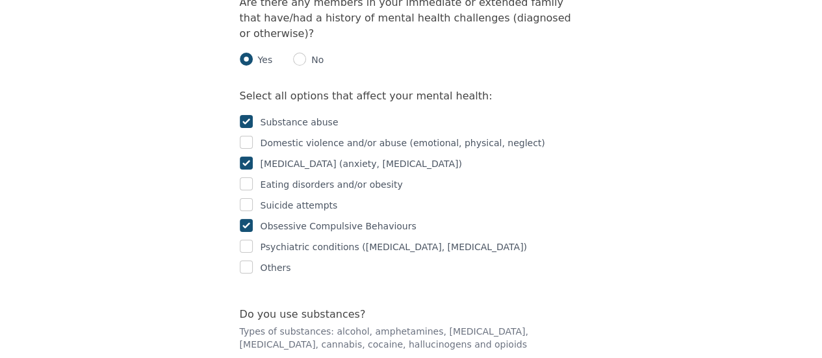
radio input "true"
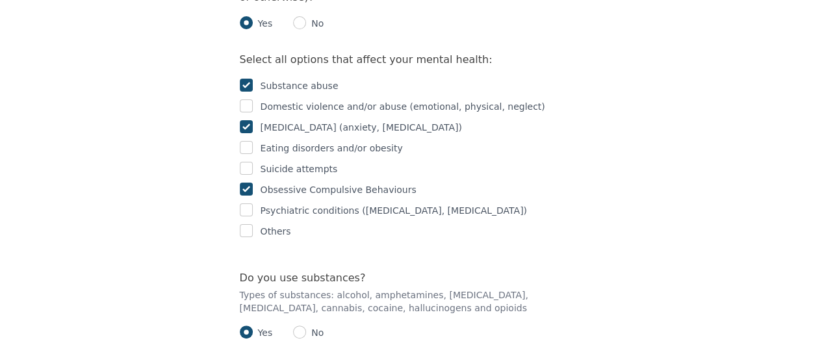
scroll to position [2274, 0]
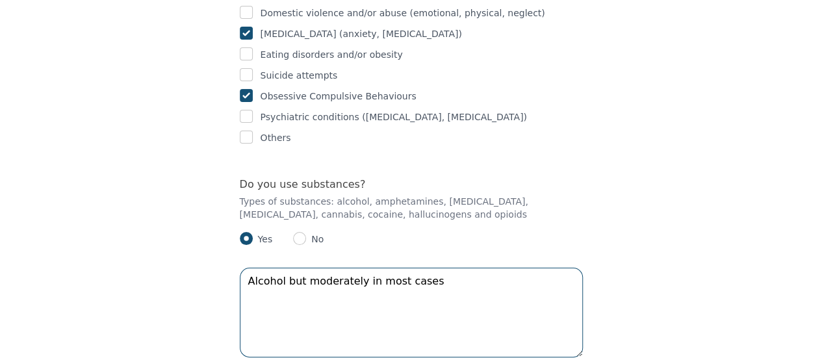
scroll to position [2404, 0]
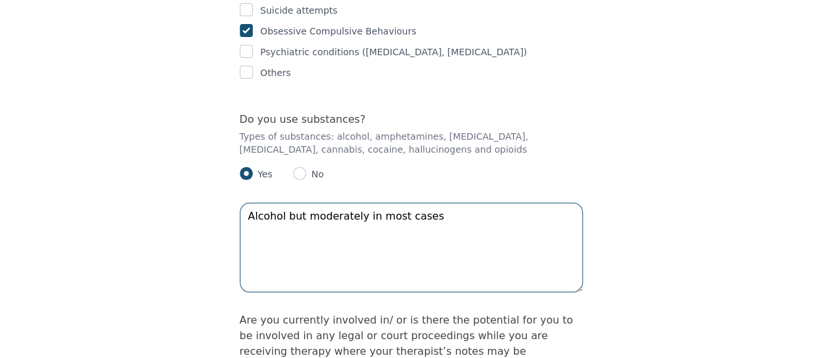
type textarea "Alcohol but moderately in most cases"
radio input "true"
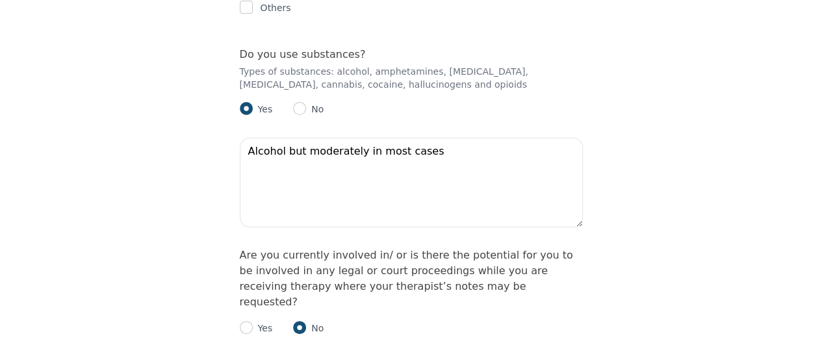
scroll to position [2534, 0]
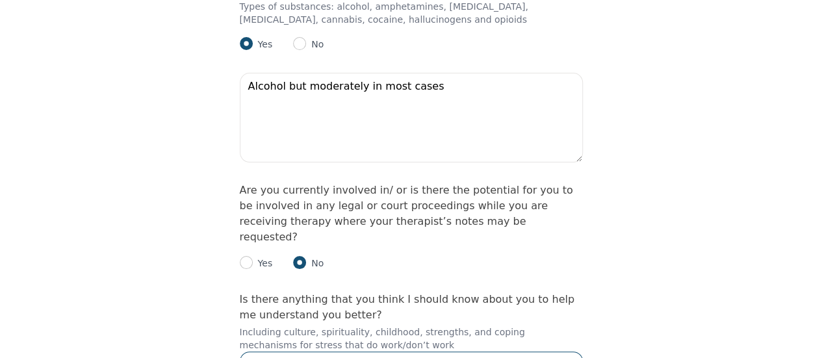
checkbox input "false"
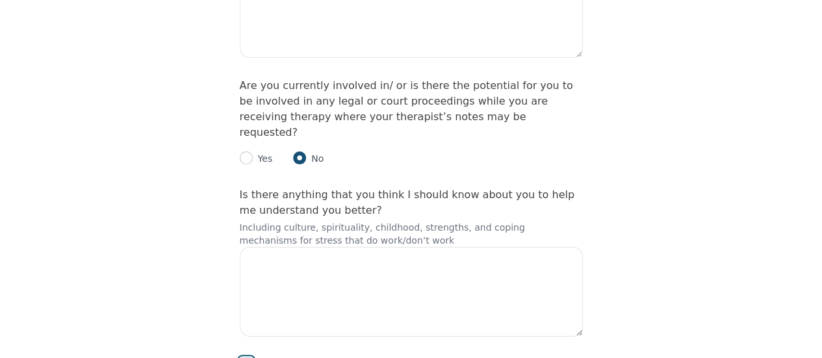
scroll to position [2656, 0]
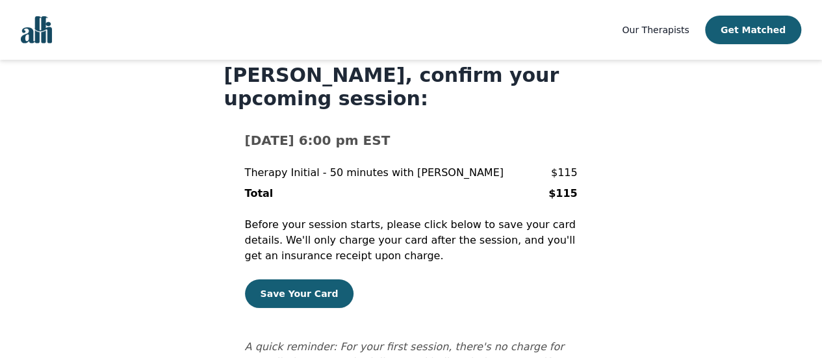
scroll to position [65, 0]
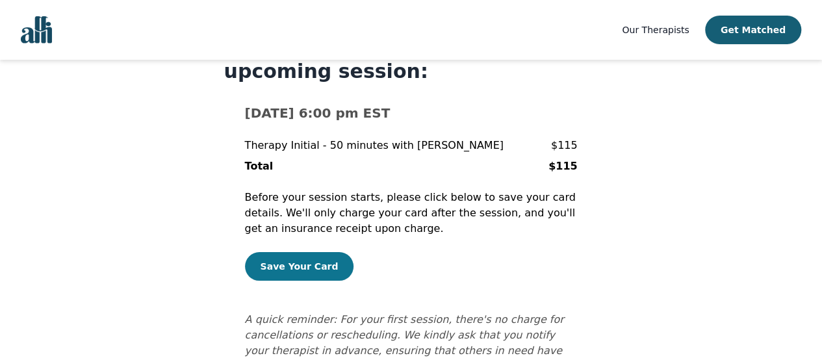
click at [308, 271] on button "Save Your Card" at bounding box center [299, 266] width 109 height 29
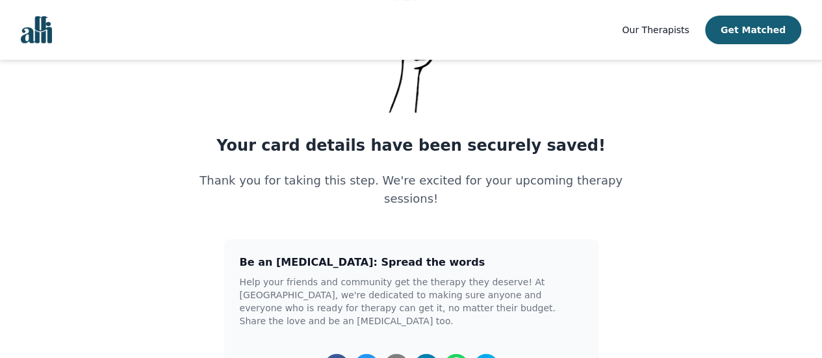
scroll to position [130, 0]
